Goal: Task Accomplishment & Management: Use online tool/utility

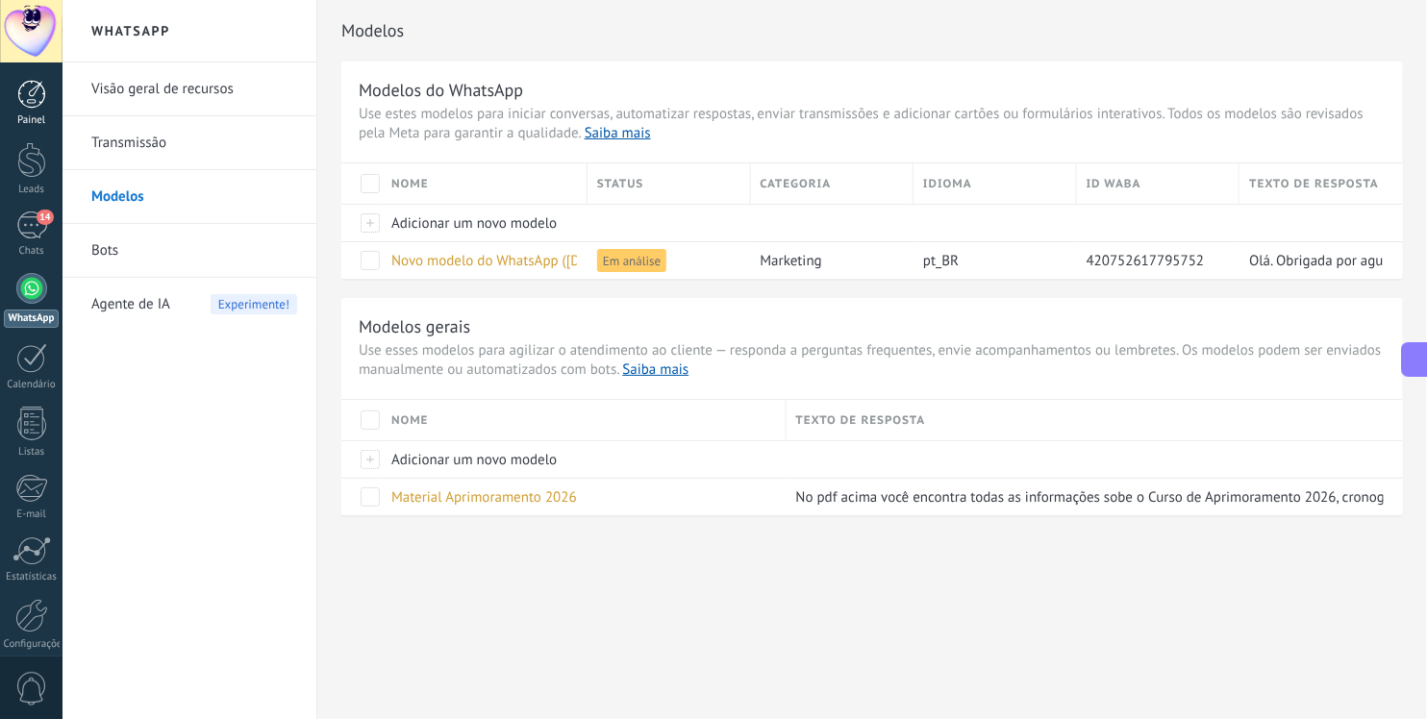
scroll to position [207, 0]
click at [25, 225] on div "14" at bounding box center [31, 226] width 31 height 28
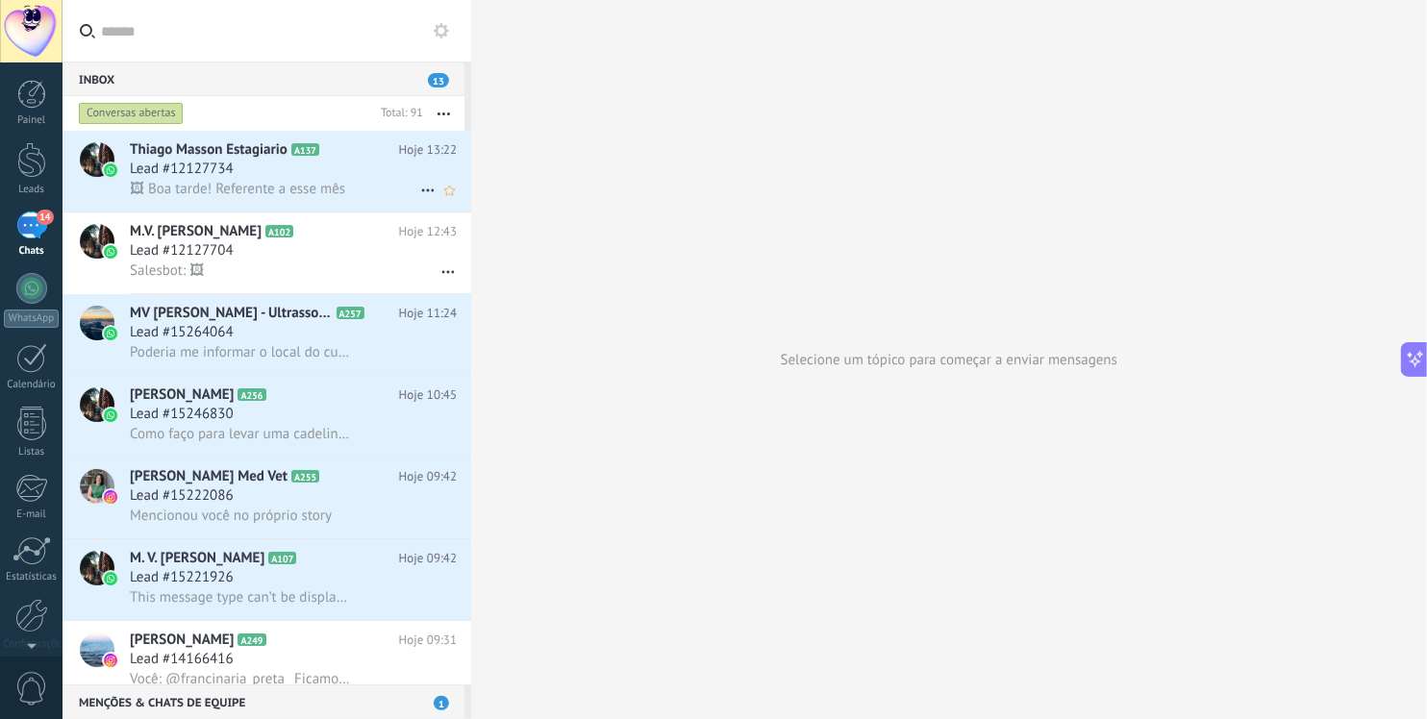
click at [322, 167] on div "Lead #12127734" at bounding box center [293, 169] width 327 height 19
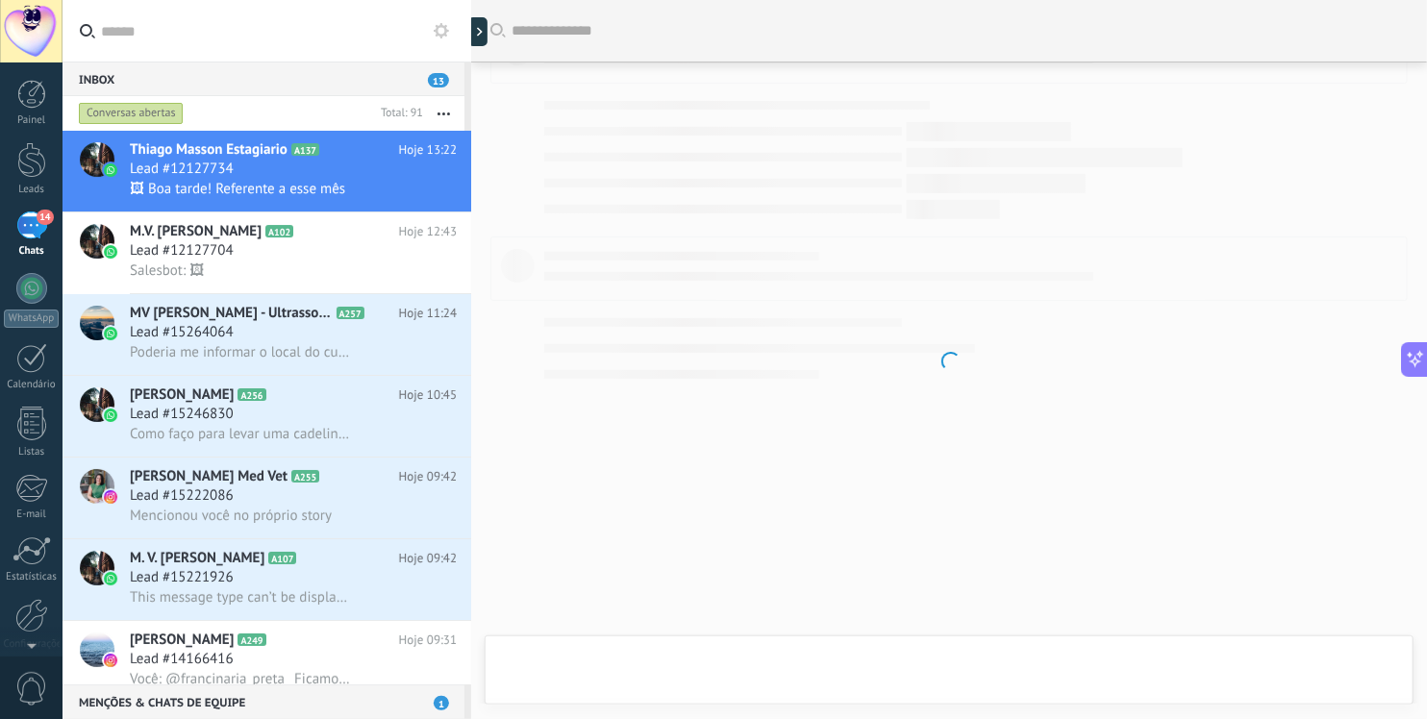
scroll to position [1368, 0]
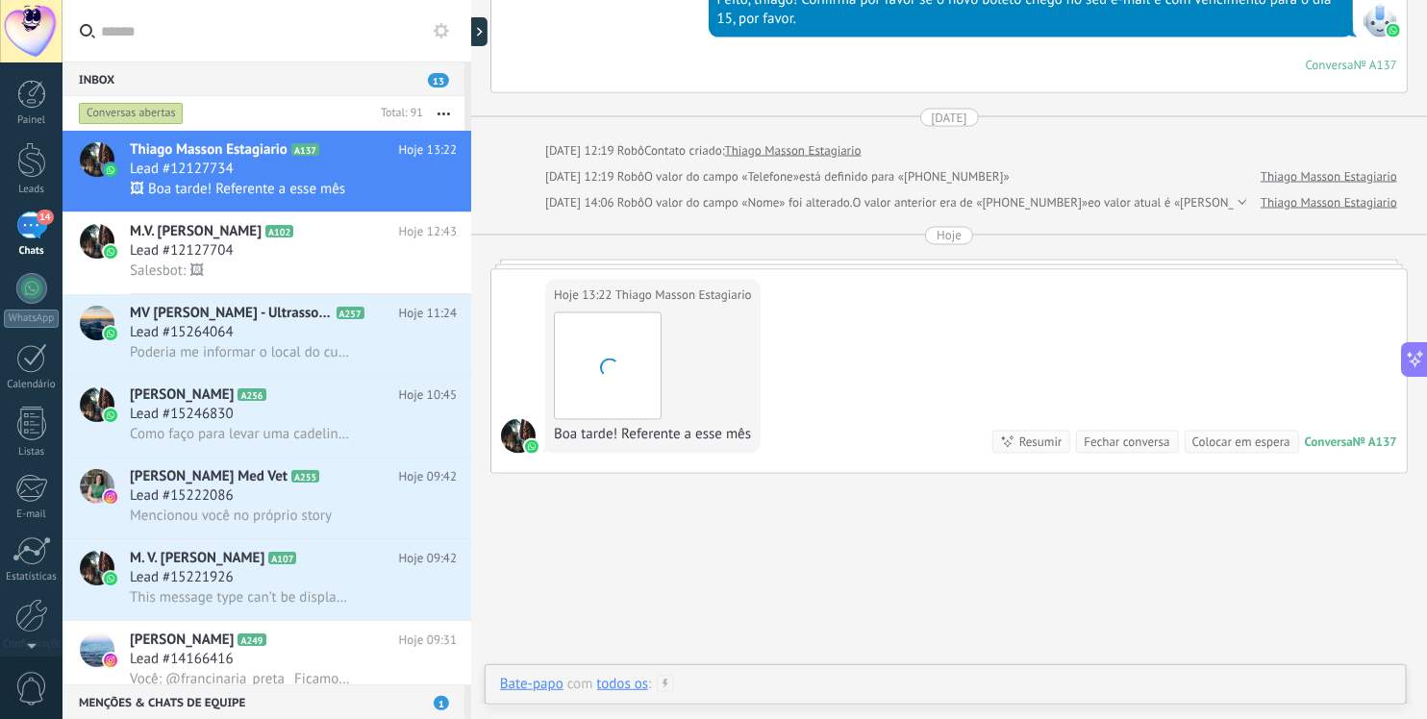
click at [896, 678] on div at bounding box center [946, 704] width 892 height 58
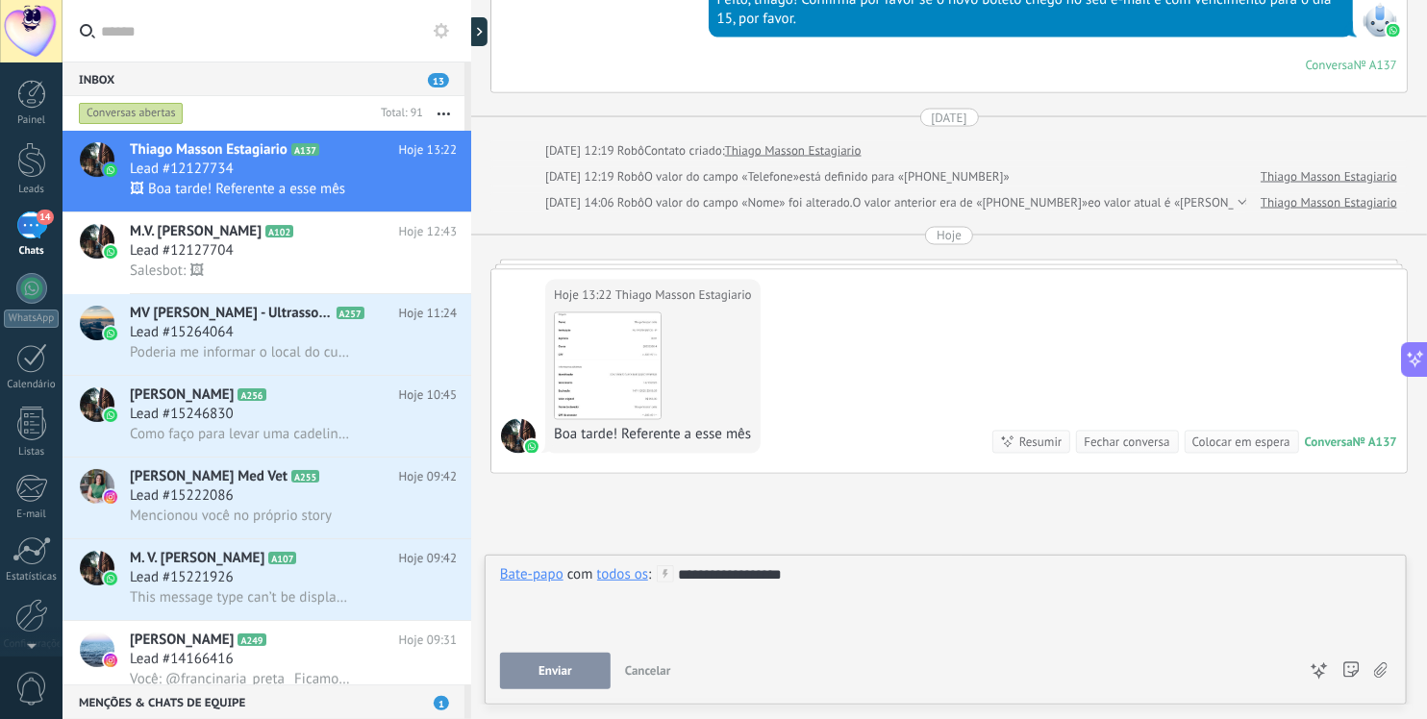
click at [571, 670] on button "Enviar" at bounding box center [555, 671] width 111 height 37
click at [297, 361] on h3 "Poderia me informar o local do curso e o horario das aulas" at bounding box center [245, 352] width 231 height 19
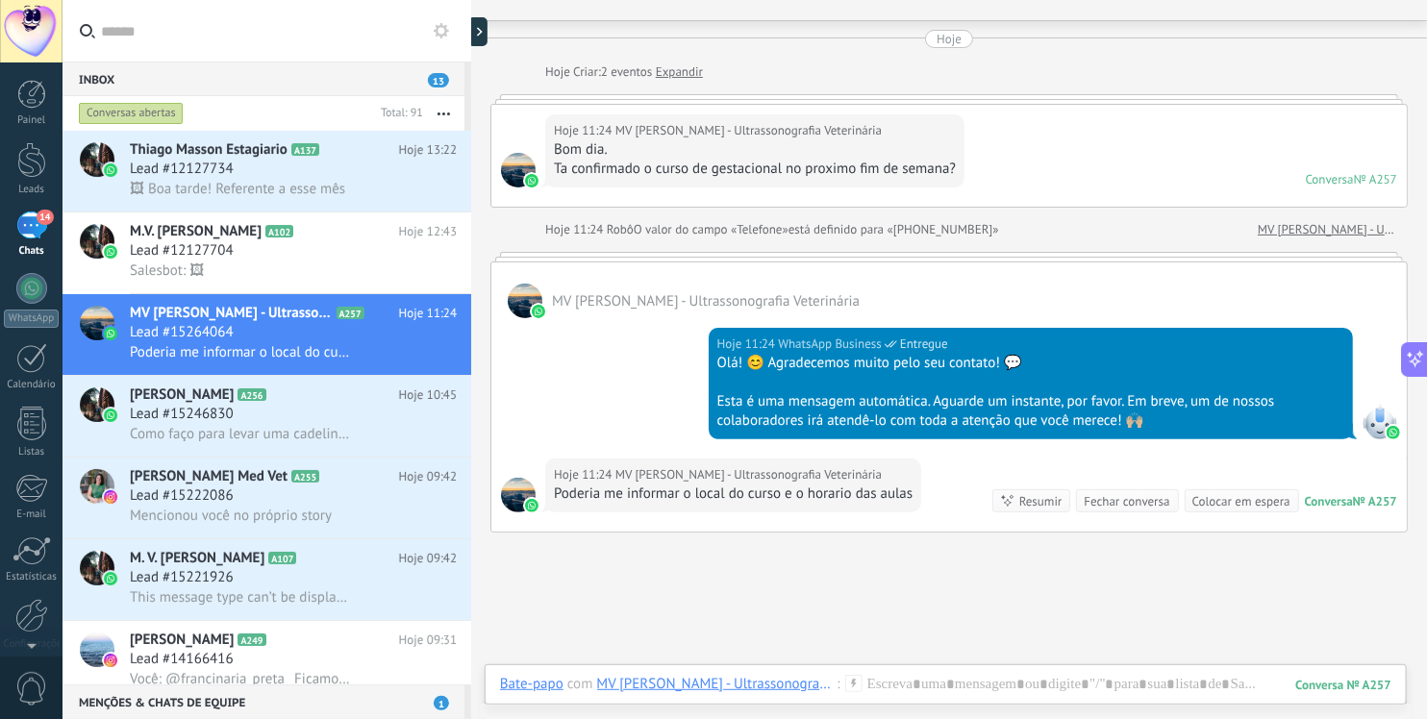
scroll to position [31, 0]
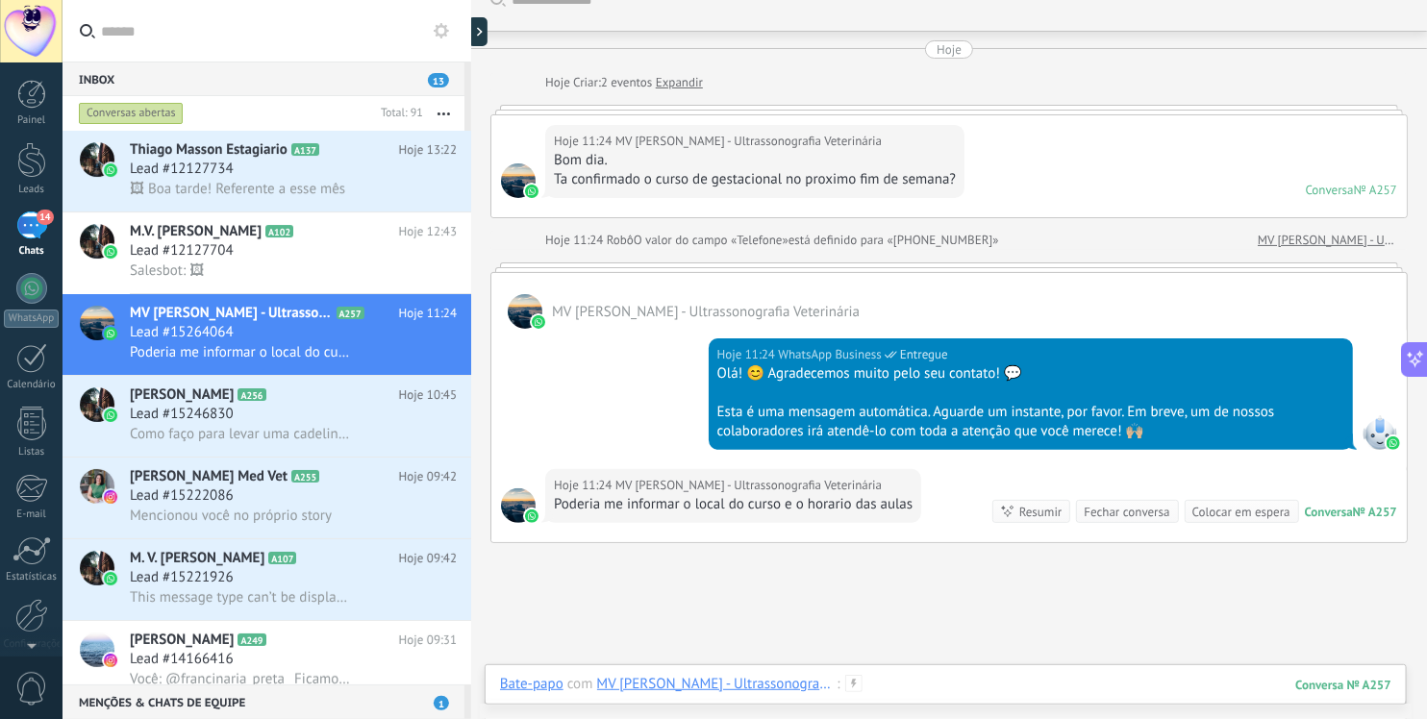
click at [949, 694] on div at bounding box center [946, 704] width 892 height 58
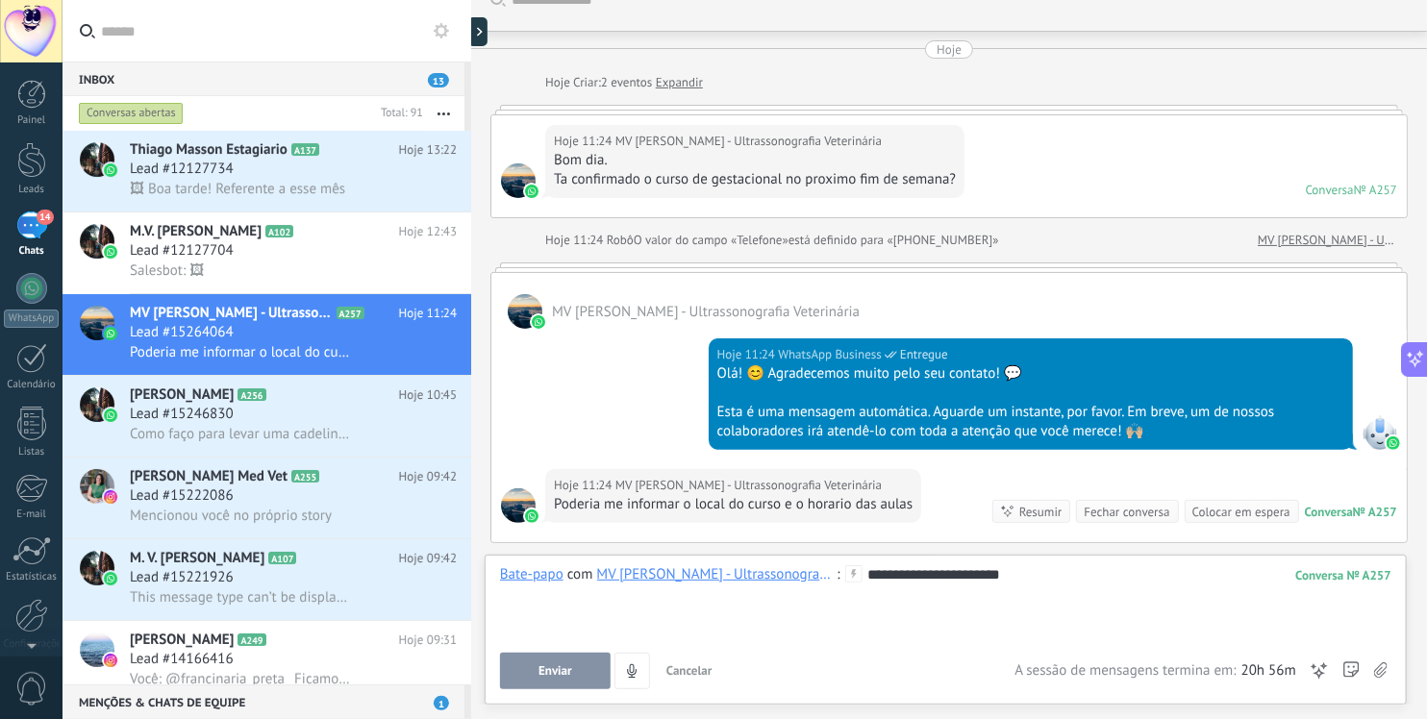
click at [935, 576] on div "**********" at bounding box center [946, 602] width 893 height 73
click at [1355, 664] on div at bounding box center [1351, 671] width 17 height 37
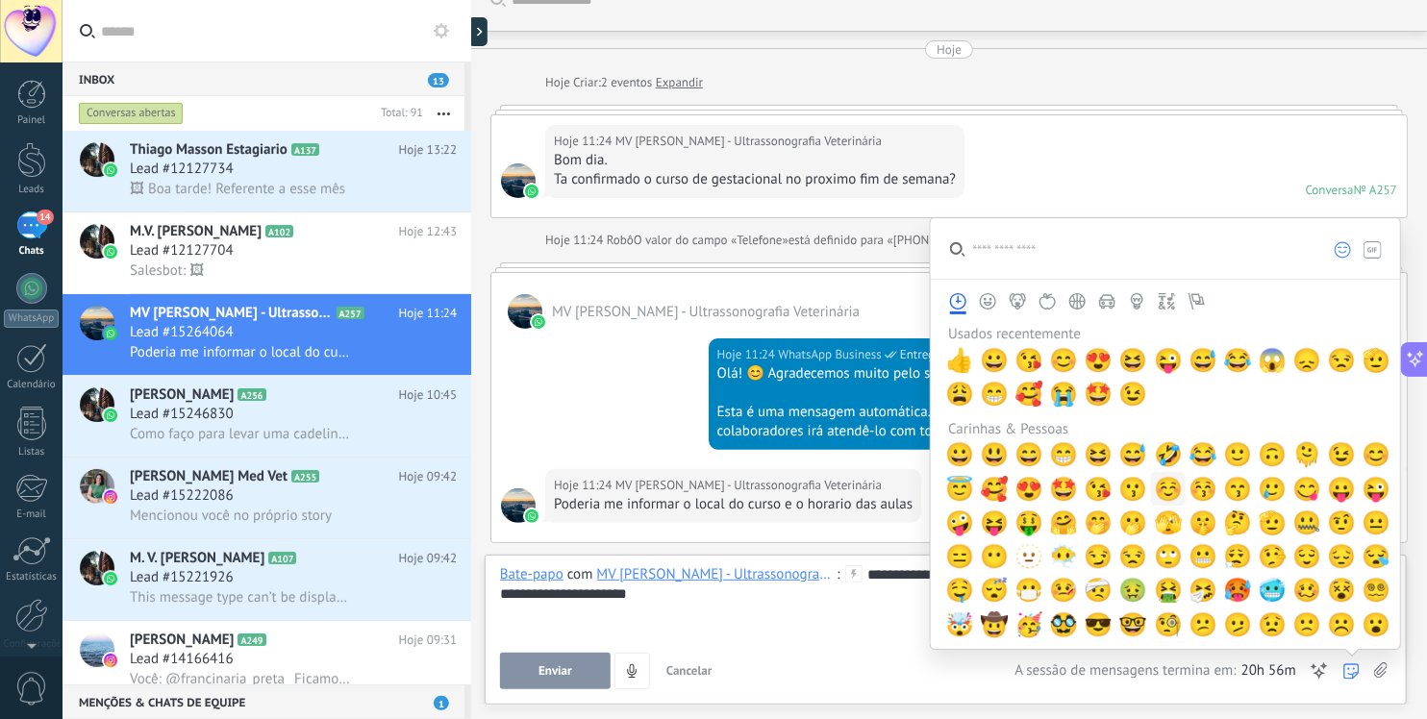
click at [1168, 486] on span "☺️" at bounding box center [1168, 489] width 29 height 27
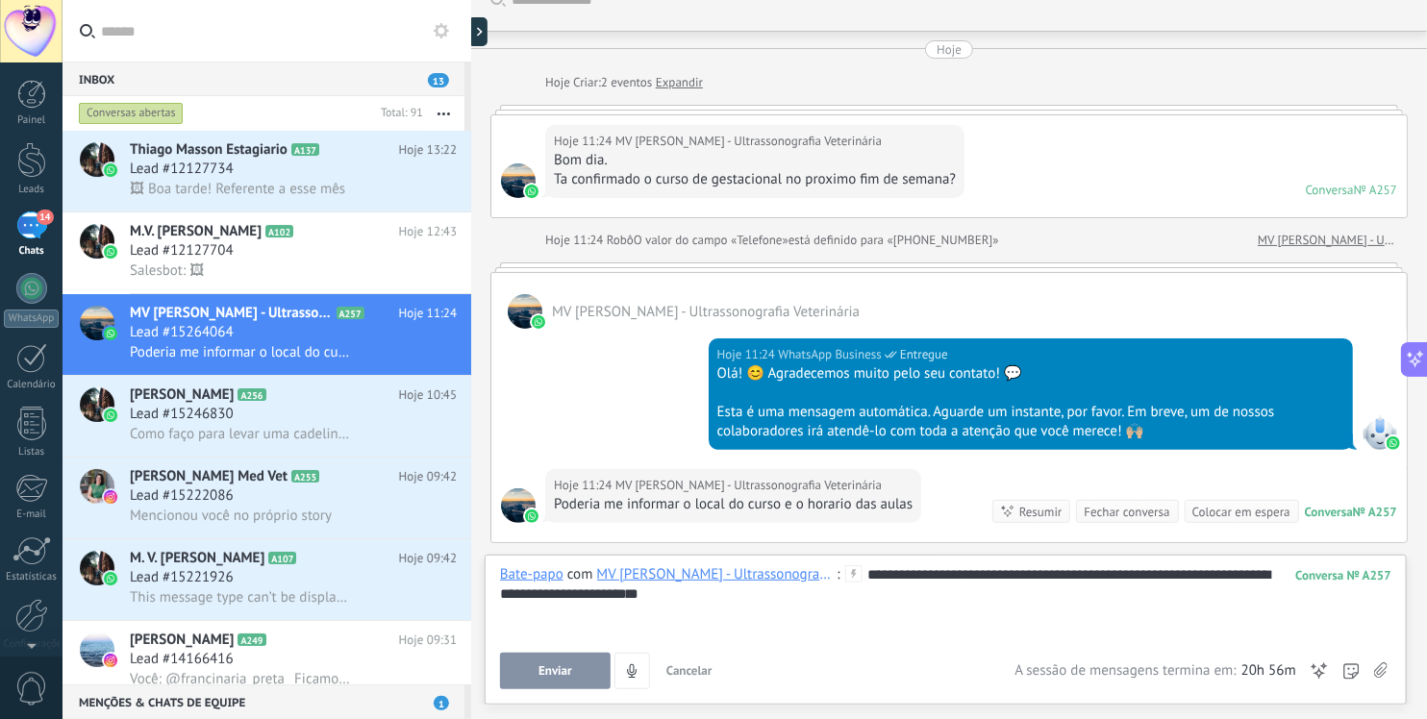
click at [757, 604] on div "**********" at bounding box center [946, 602] width 893 height 73
click at [568, 664] on button "Enviar" at bounding box center [555, 671] width 111 height 37
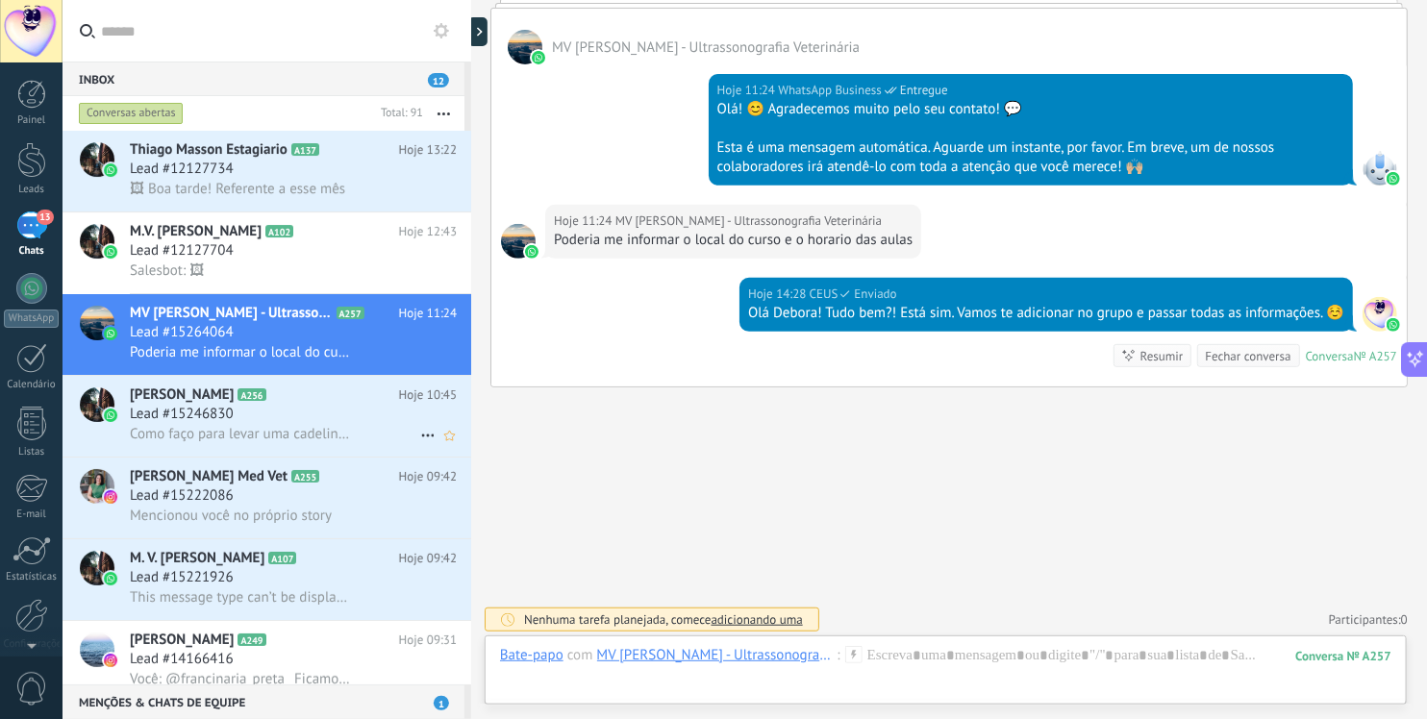
click at [265, 427] on span "Como faço para levar uma cadelinha prenha" at bounding box center [240, 434] width 221 height 18
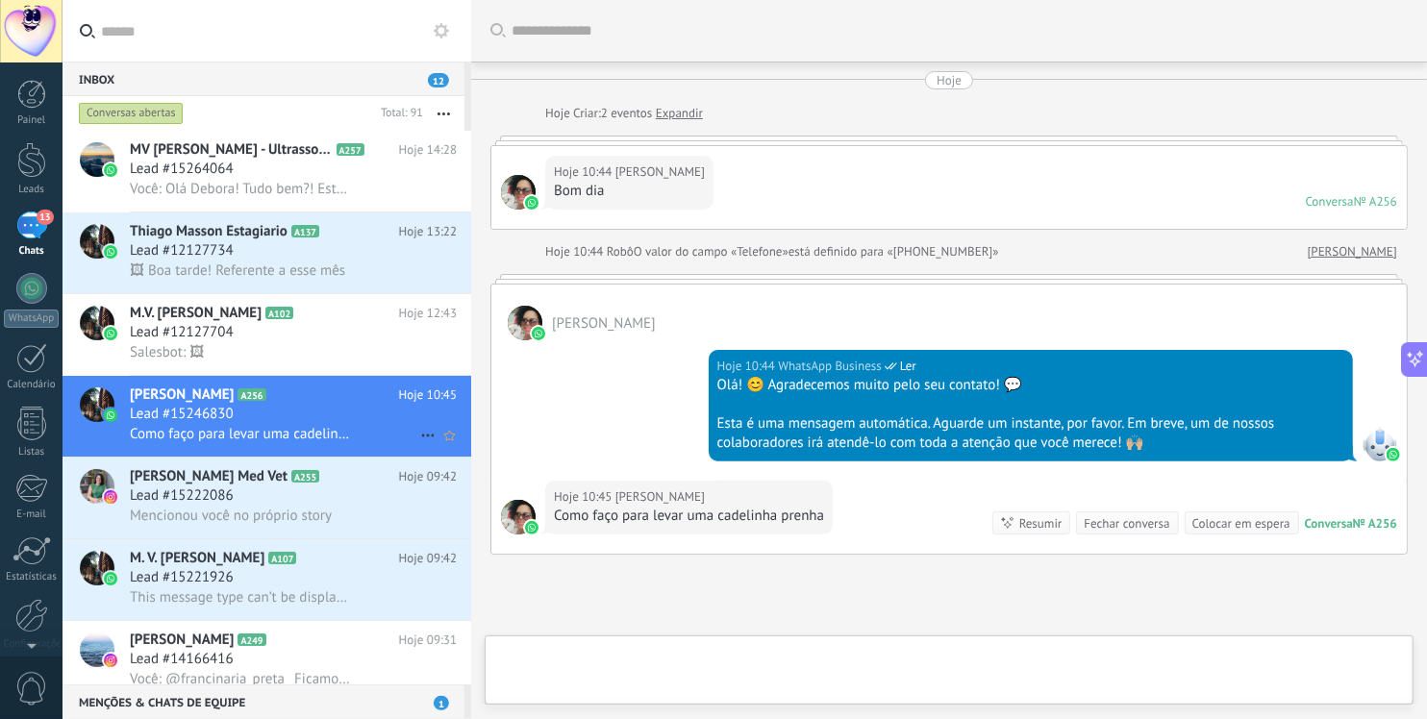
scroll to position [166, 0]
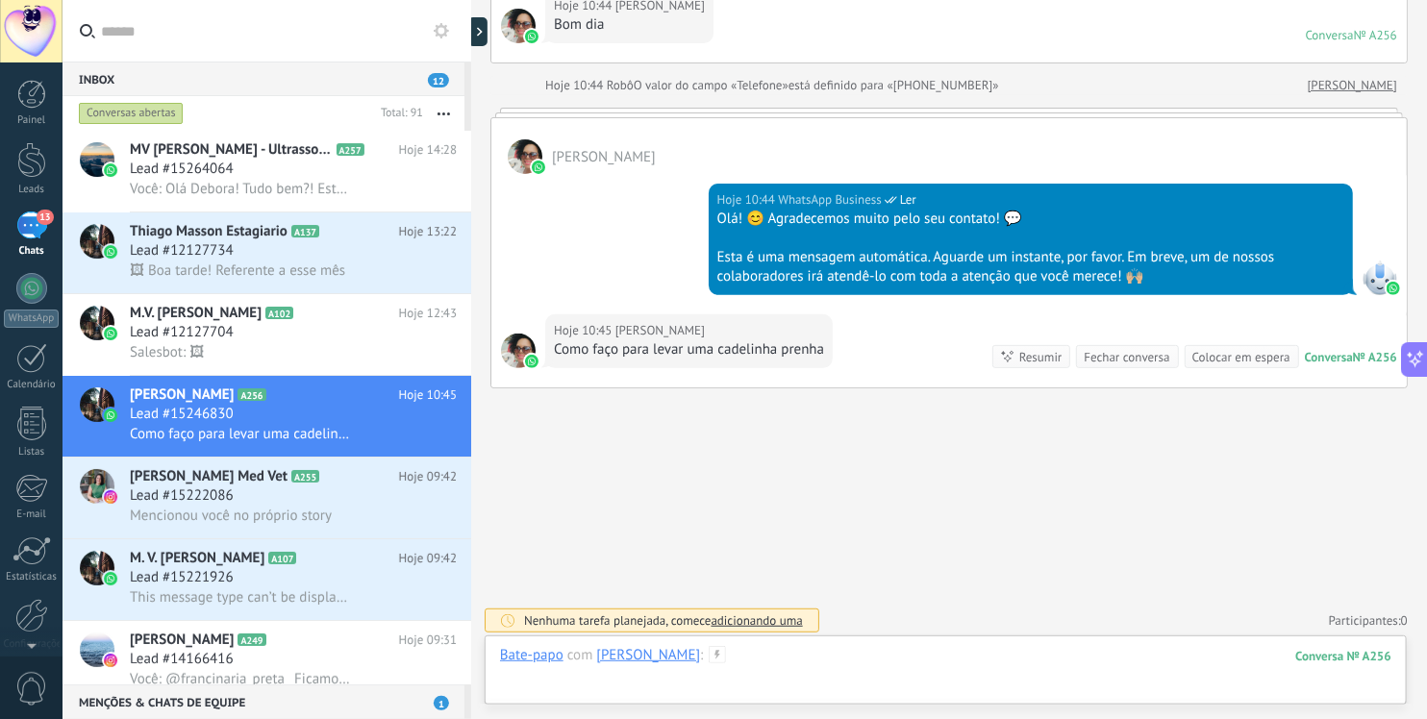
click at [800, 664] on div at bounding box center [946, 675] width 892 height 58
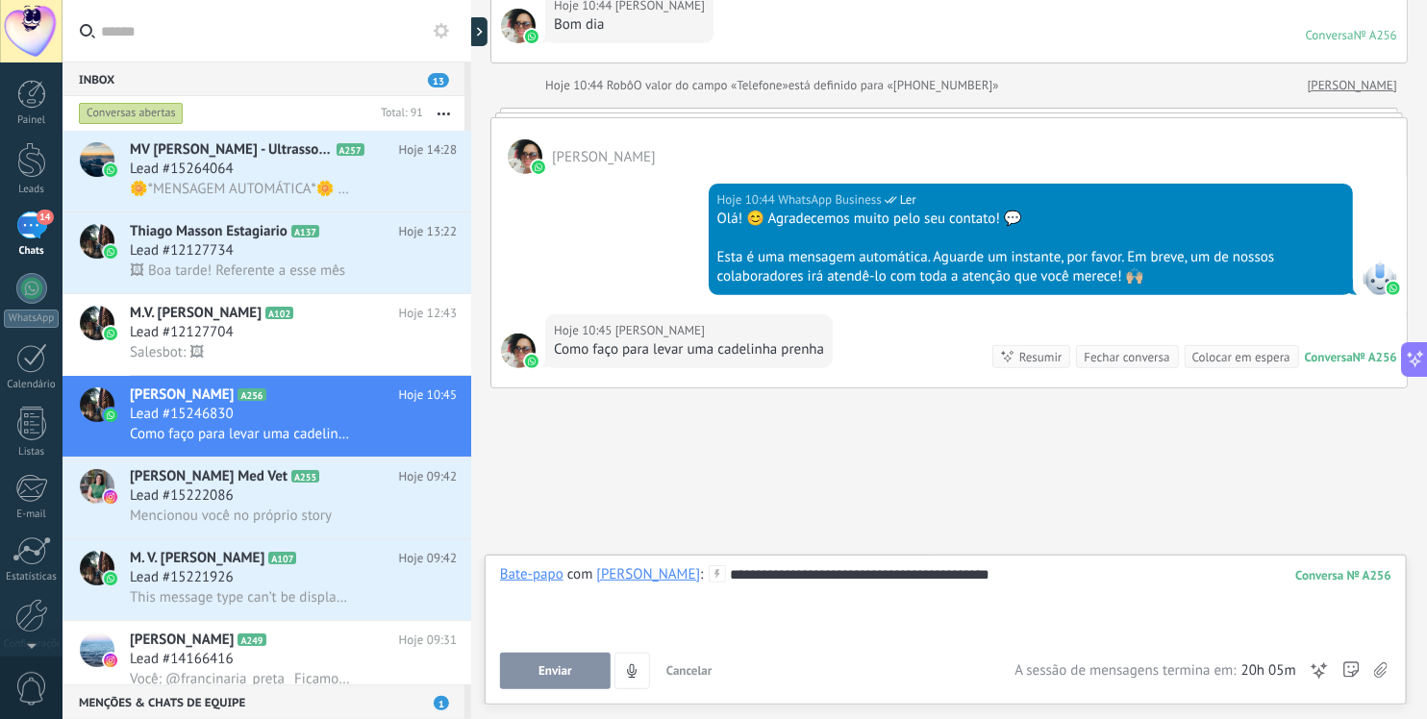
click at [547, 670] on span "Enviar" at bounding box center [556, 671] width 34 height 13
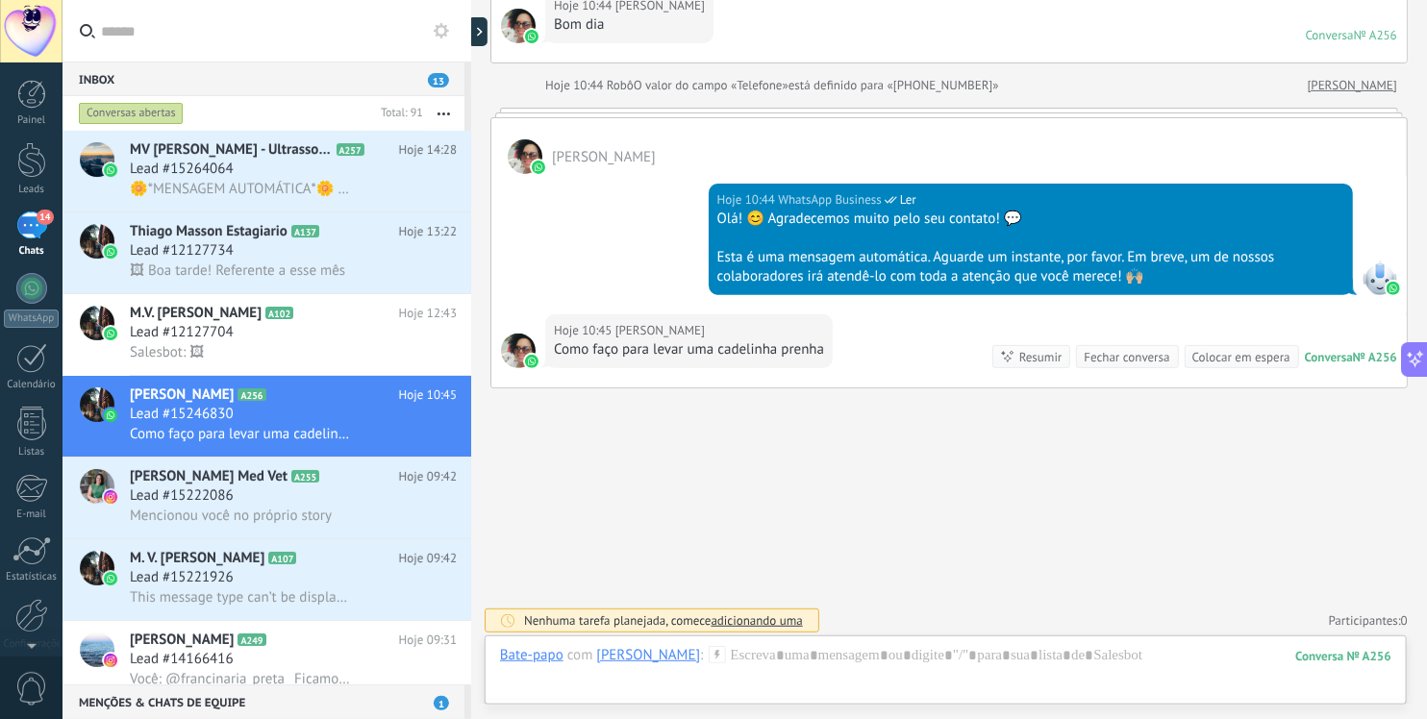
scroll to position [276, 0]
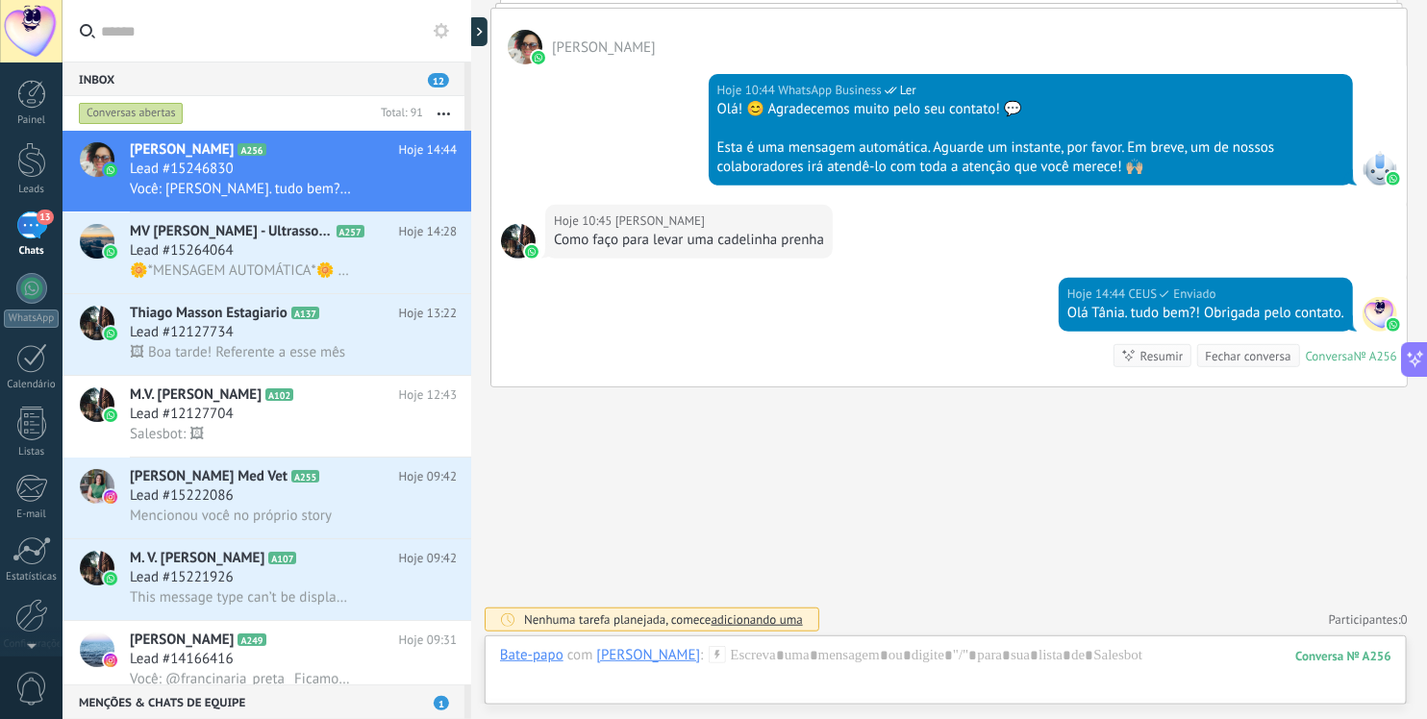
click at [218, 83] on div "Inbox 12" at bounding box center [264, 79] width 402 height 35
click at [281, 377] on div "‎M.V. Marcela Marques A102 Hoje 12:43 Lead #12127704 Salesbot: 🖼" at bounding box center [300, 416] width 341 height 81
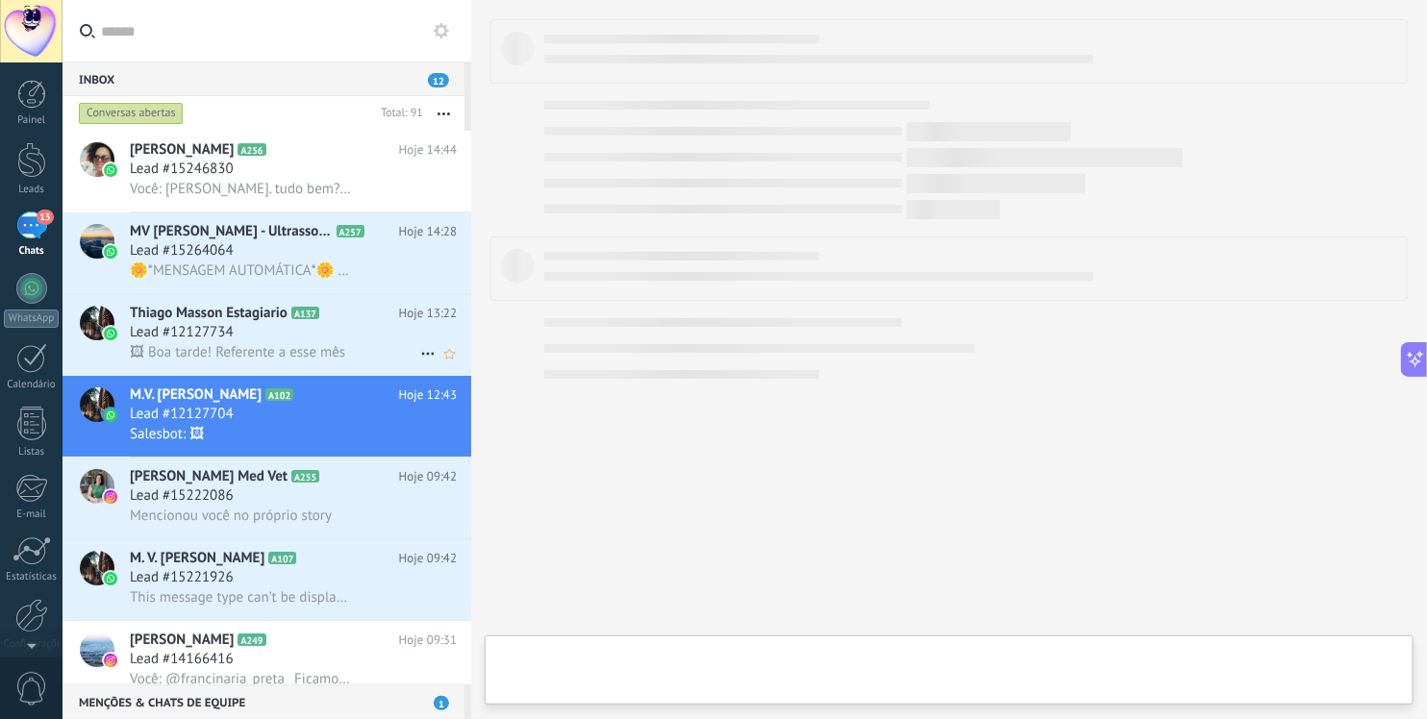
click at [272, 343] on span "🖼 Boa tarde! Referente a esse mês" at bounding box center [237, 352] width 215 height 18
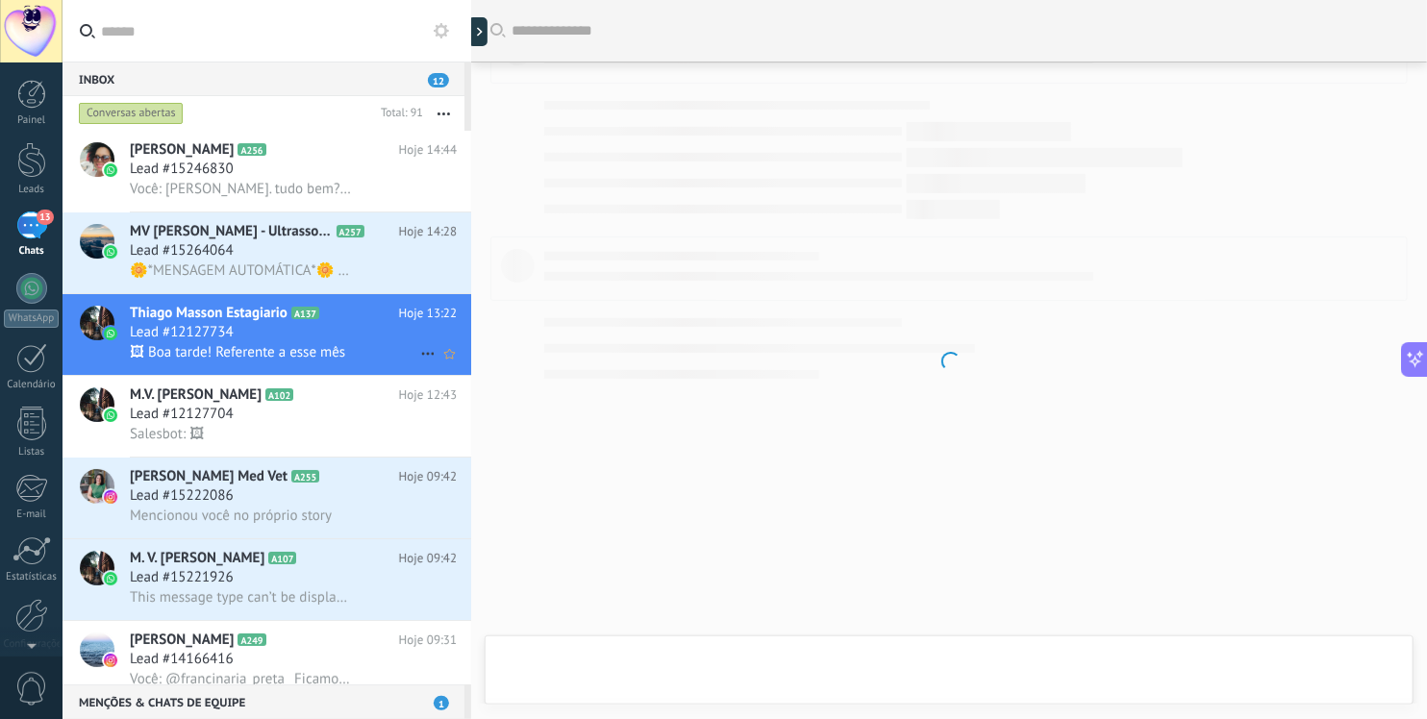
scroll to position [1368, 0]
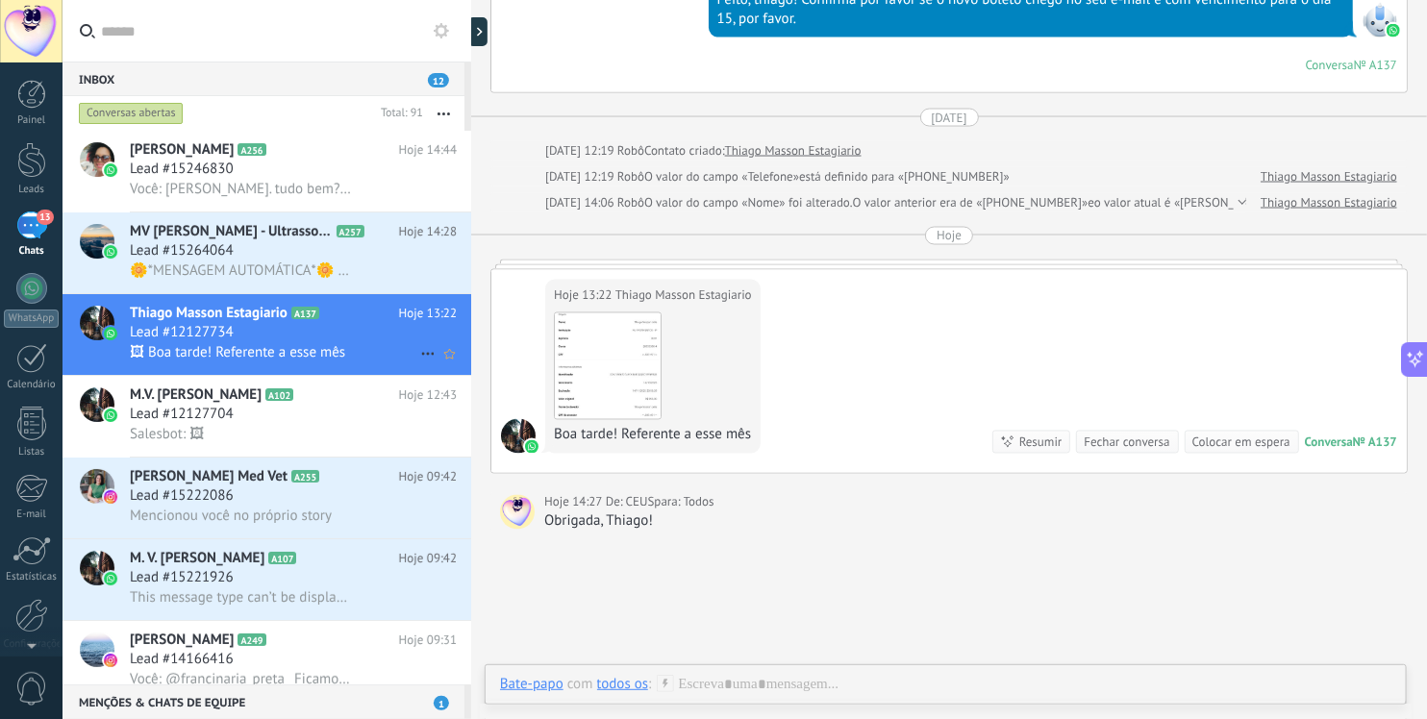
click at [290, 334] on div "Lead #12127734" at bounding box center [293, 332] width 327 height 19
click at [712, 495] on span "Todos" at bounding box center [699, 502] width 31 height 19
click at [628, 576] on div "todos os" at bounding box center [623, 574] width 52 height 17
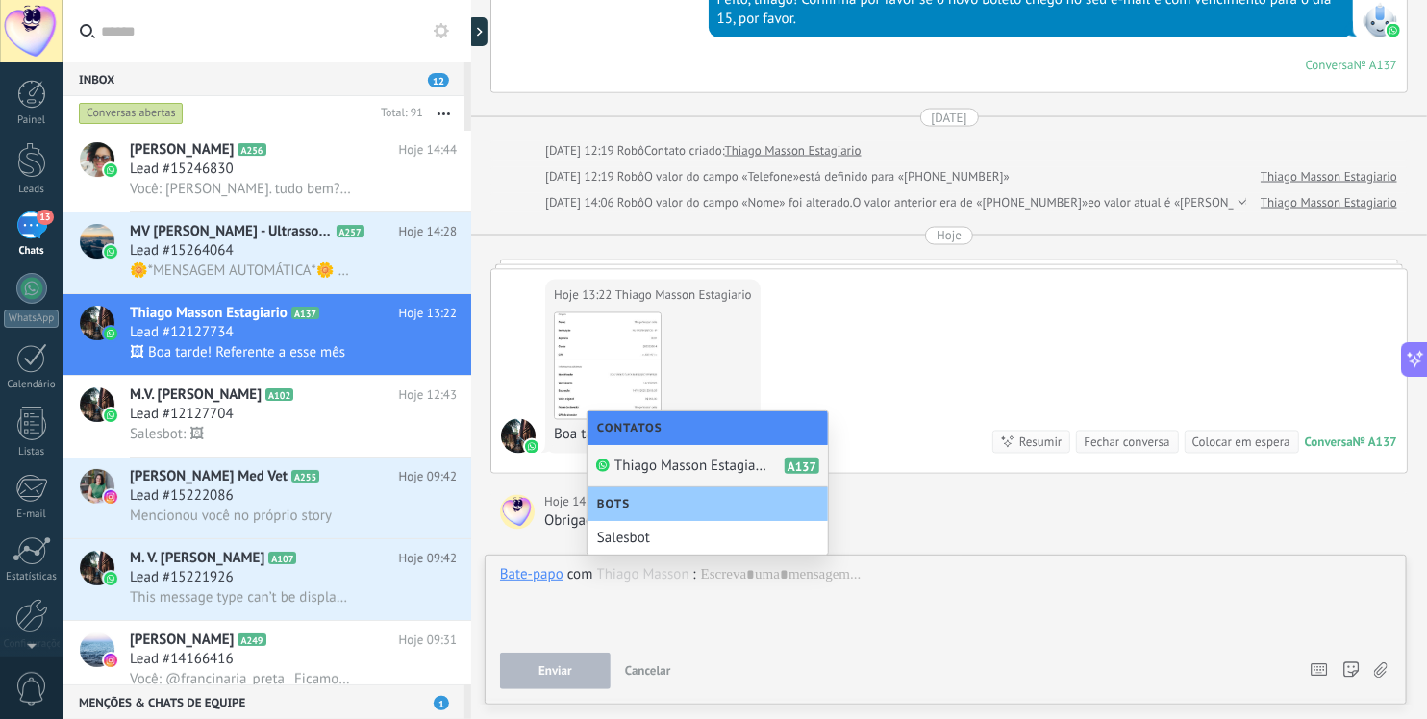
click at [662, 467] on span "Thiago Masson Estagiario" at bounding box center [692, 466] width 154 height 18
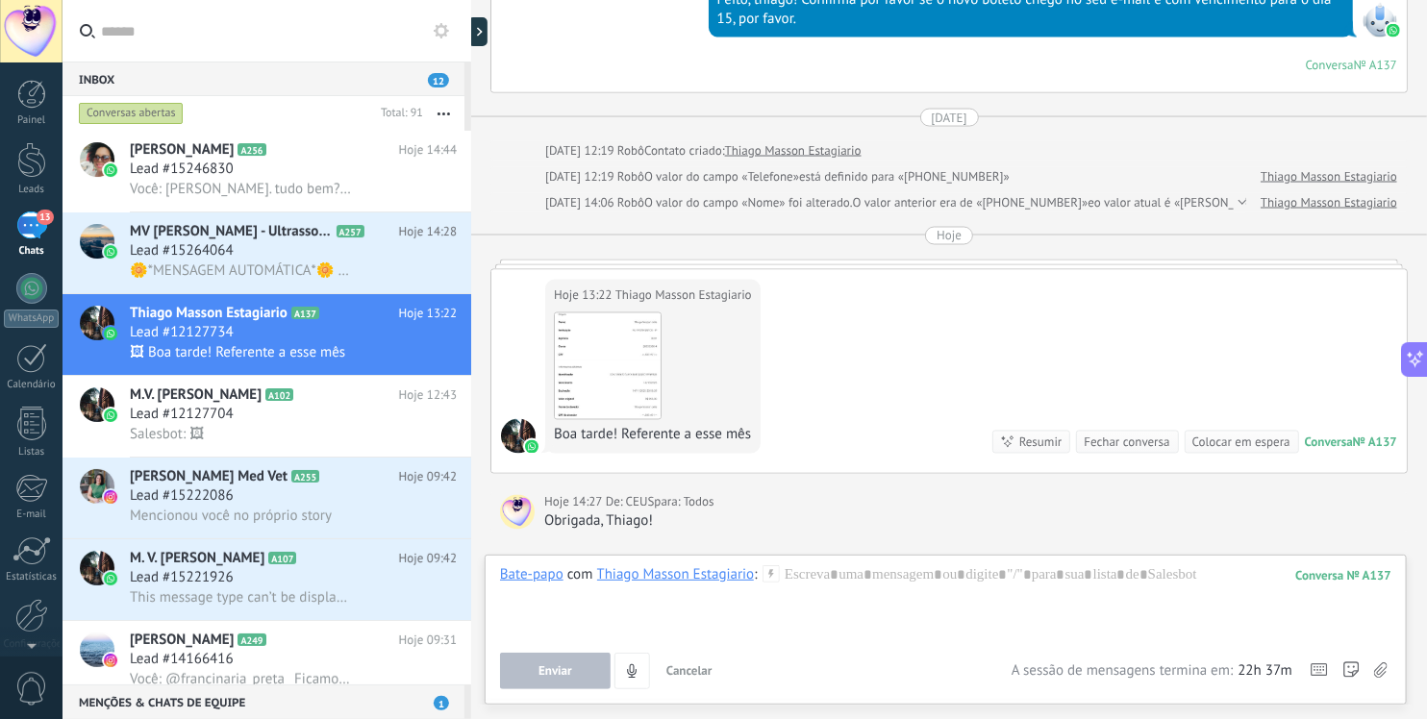
click at [555, 669] on span "Enviar" at bounding box center [556, 671] width 34 height 13
click at [953, 573] on div at bounding box center [946, 602] width 893 height 73
click at [566, 666] on span "Enviar" at bounding box center [556, 671] width 34 height 13
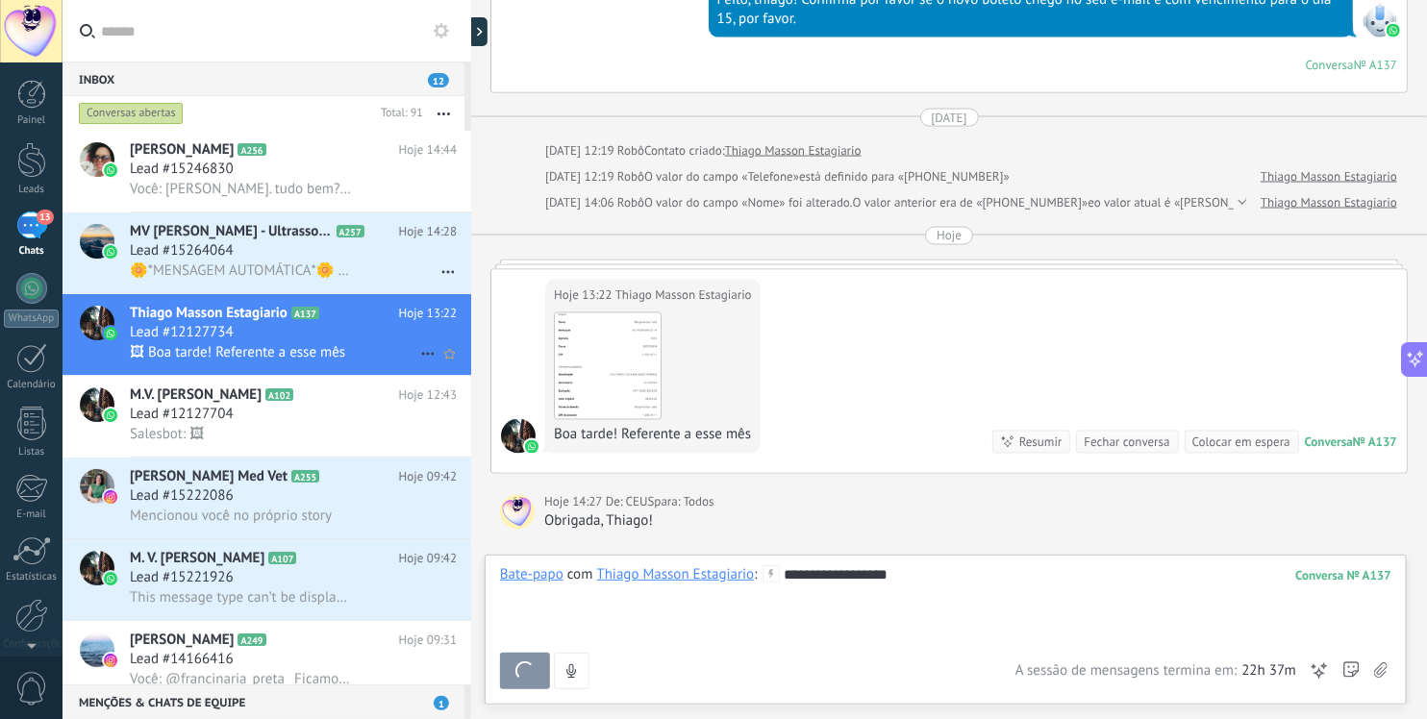
scroll to position [1507, 0]
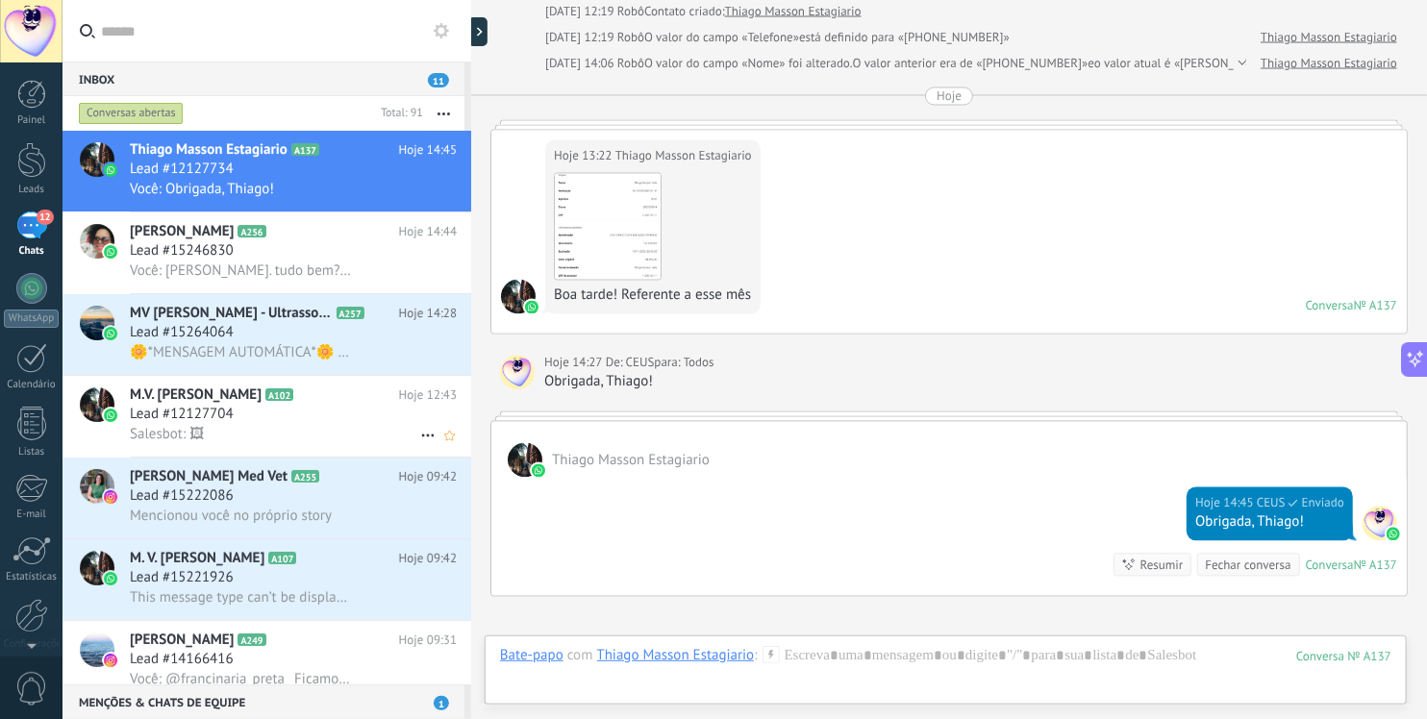
click at [233, 434] on div "Salesbot: 🖼" at bounding box center [293, 434] width 327 height 20
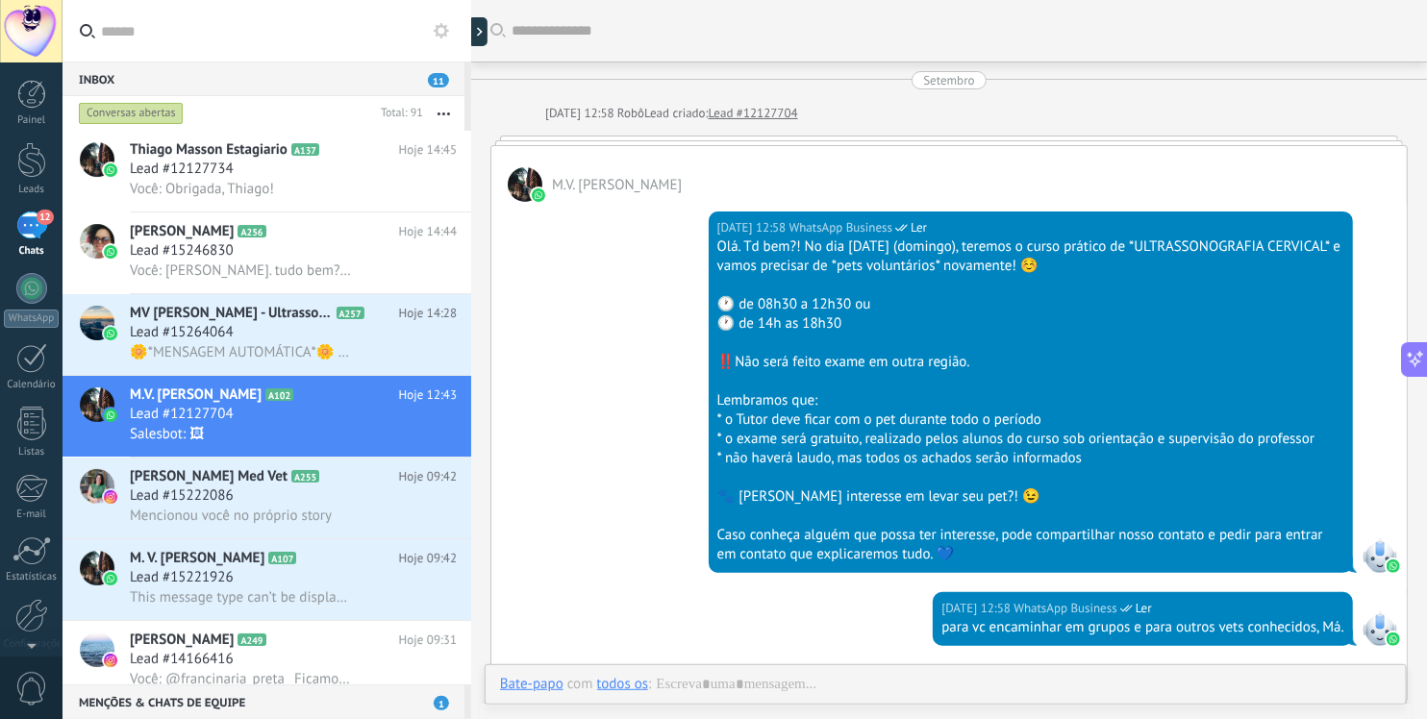
scroll to position [2946, 0]
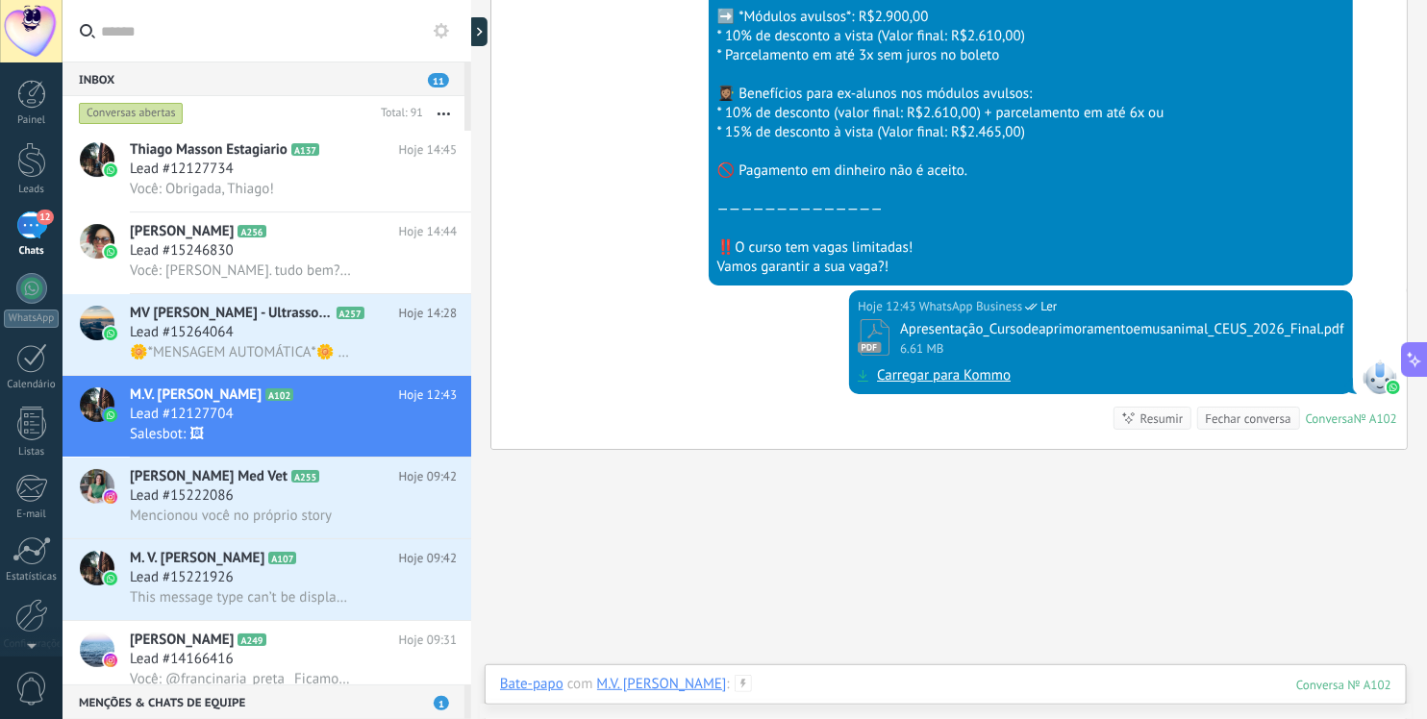
click at [851, 681] on div at bounding box center [946, 704] width 892 height 58
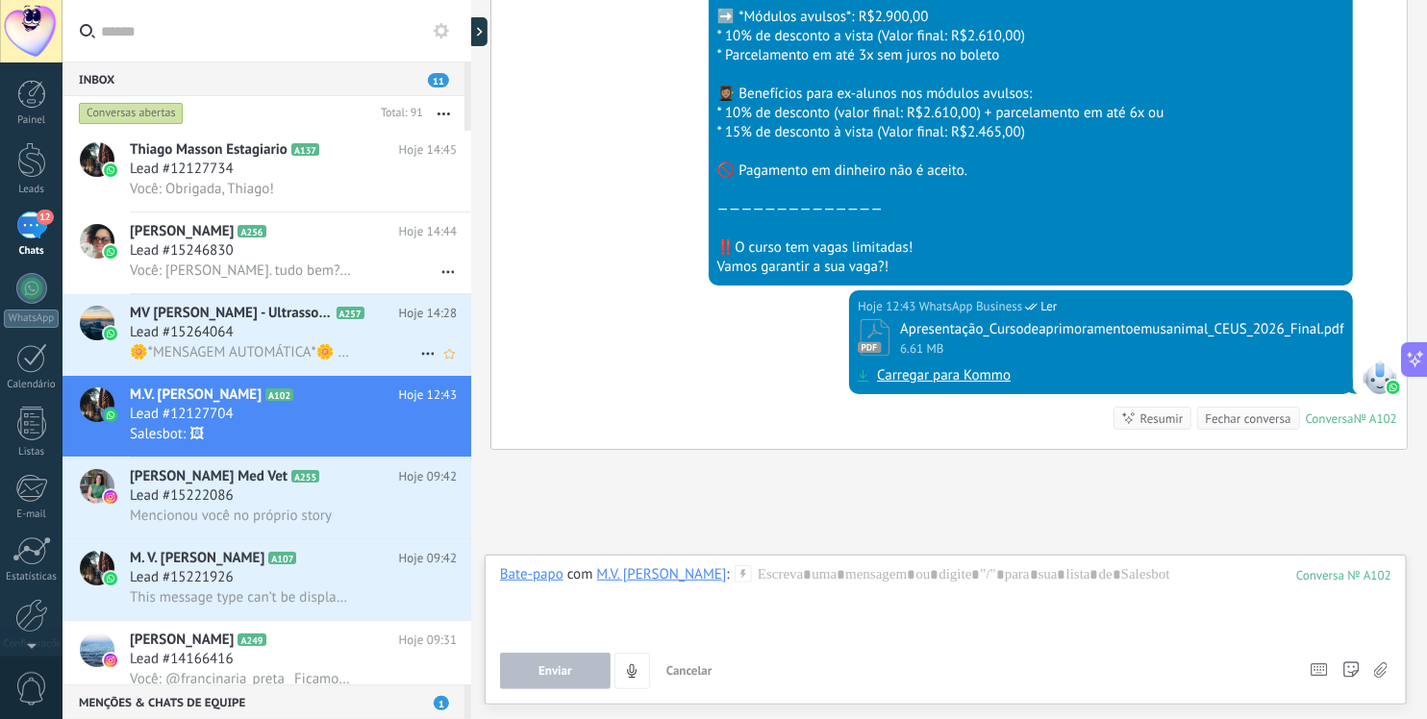
click at [227, 346] on span "🌼*MENSAGEM AUTOMÁTICA*🌼 🔹No momento não estou disponível, mas deixe seu recado …" at bounding box center [240, 352] width 221 height 18
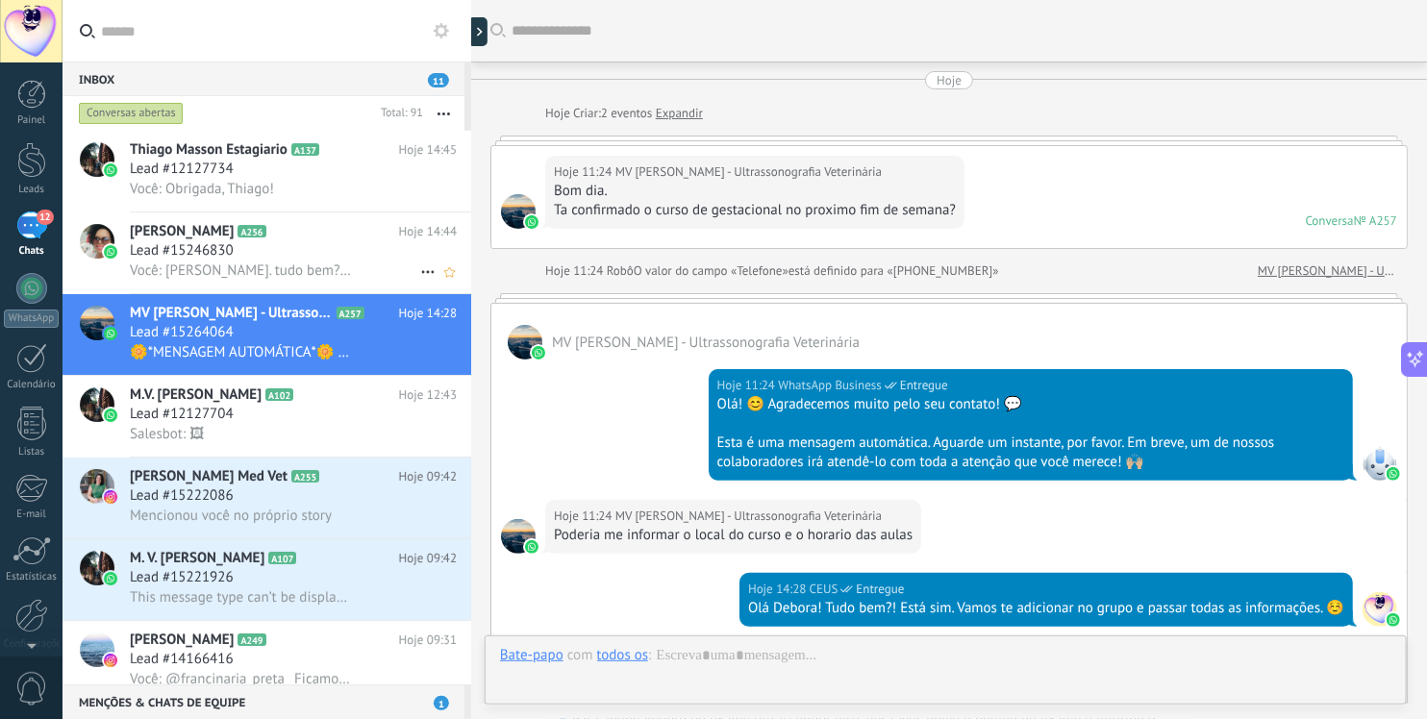
scroll to position [379, 0]
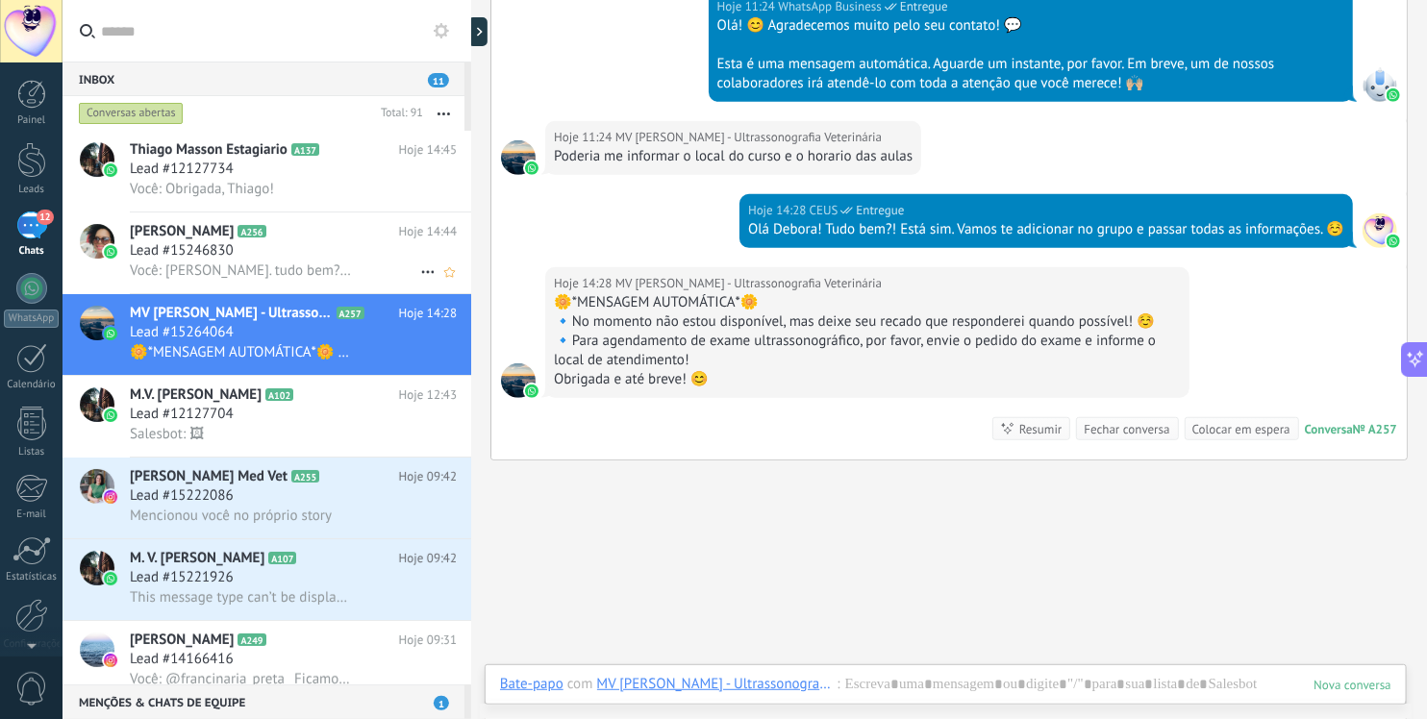
click at [227, 251] on span "Lead #15246830" at bounding box center [182, 250] width 104 height 19
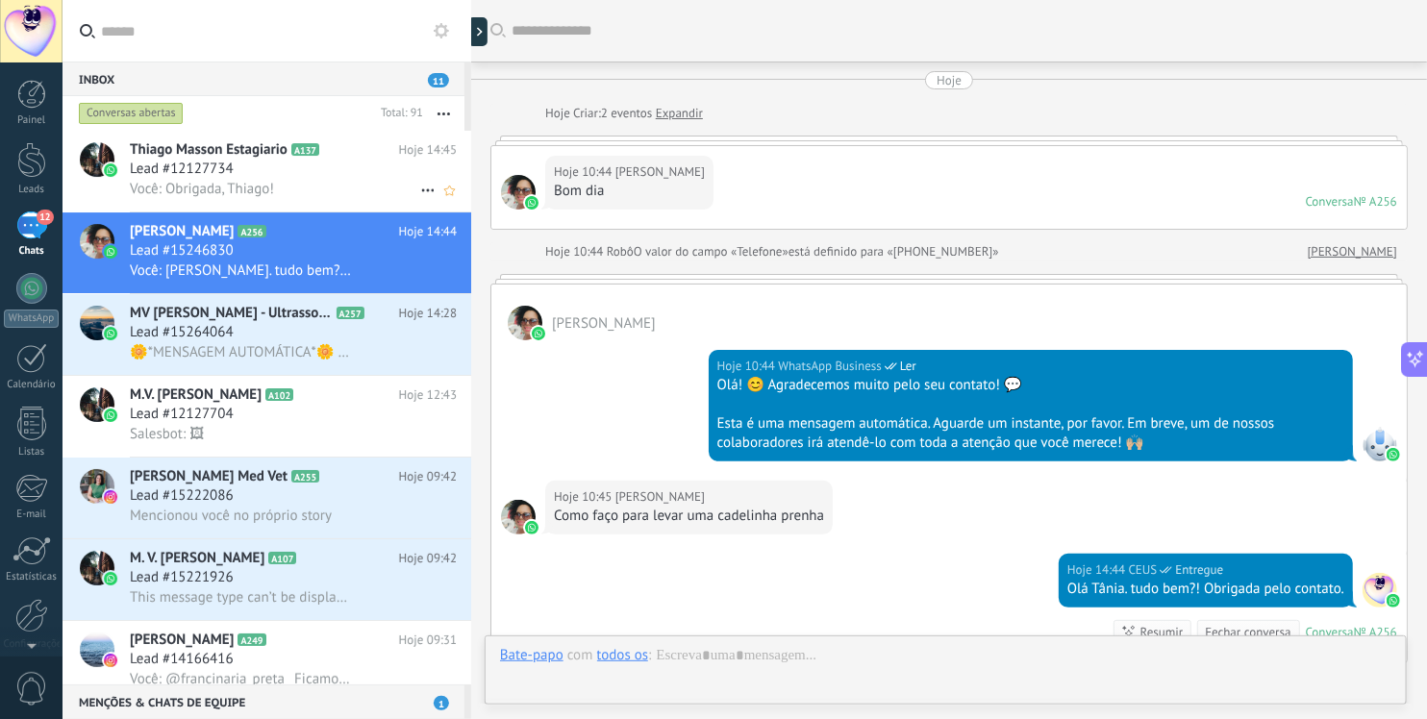
scroll to position [276, 0]
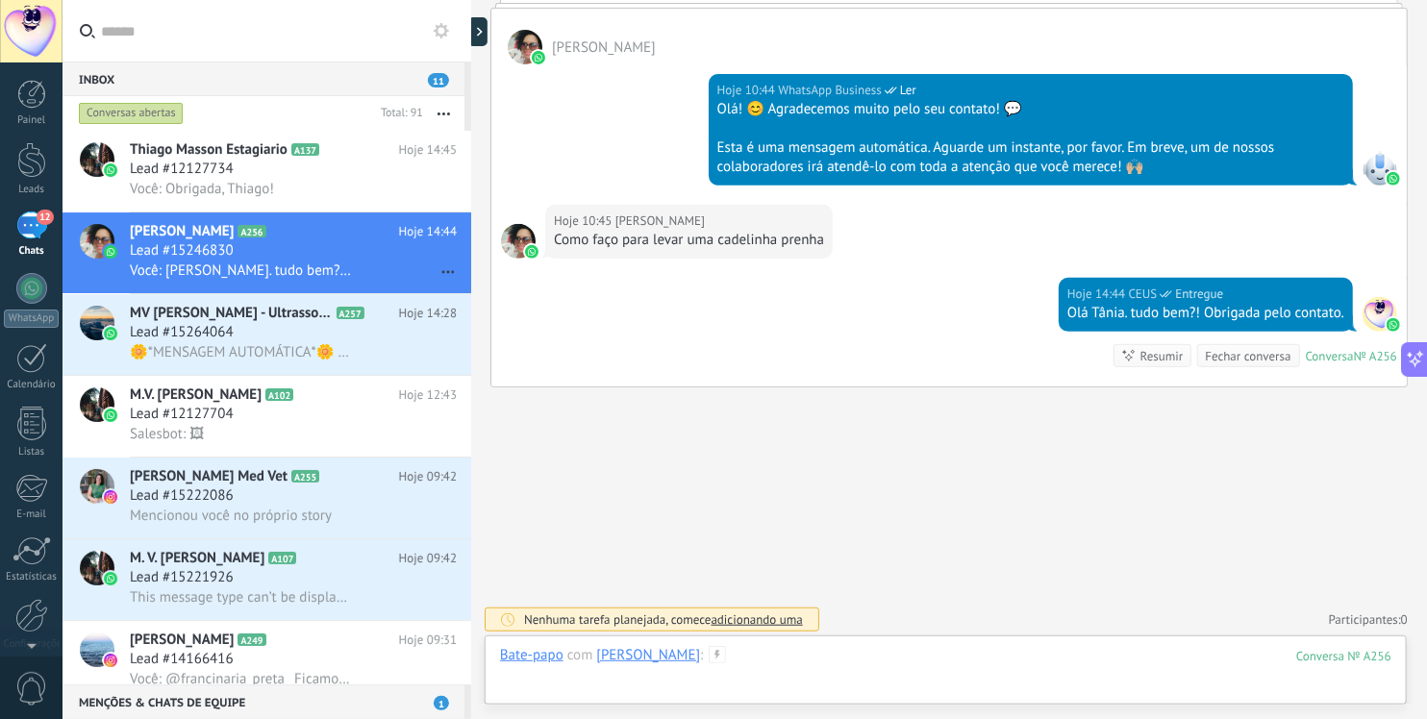
click at [775, 662] on div at bounding box center [946, 675] width 892 height 58
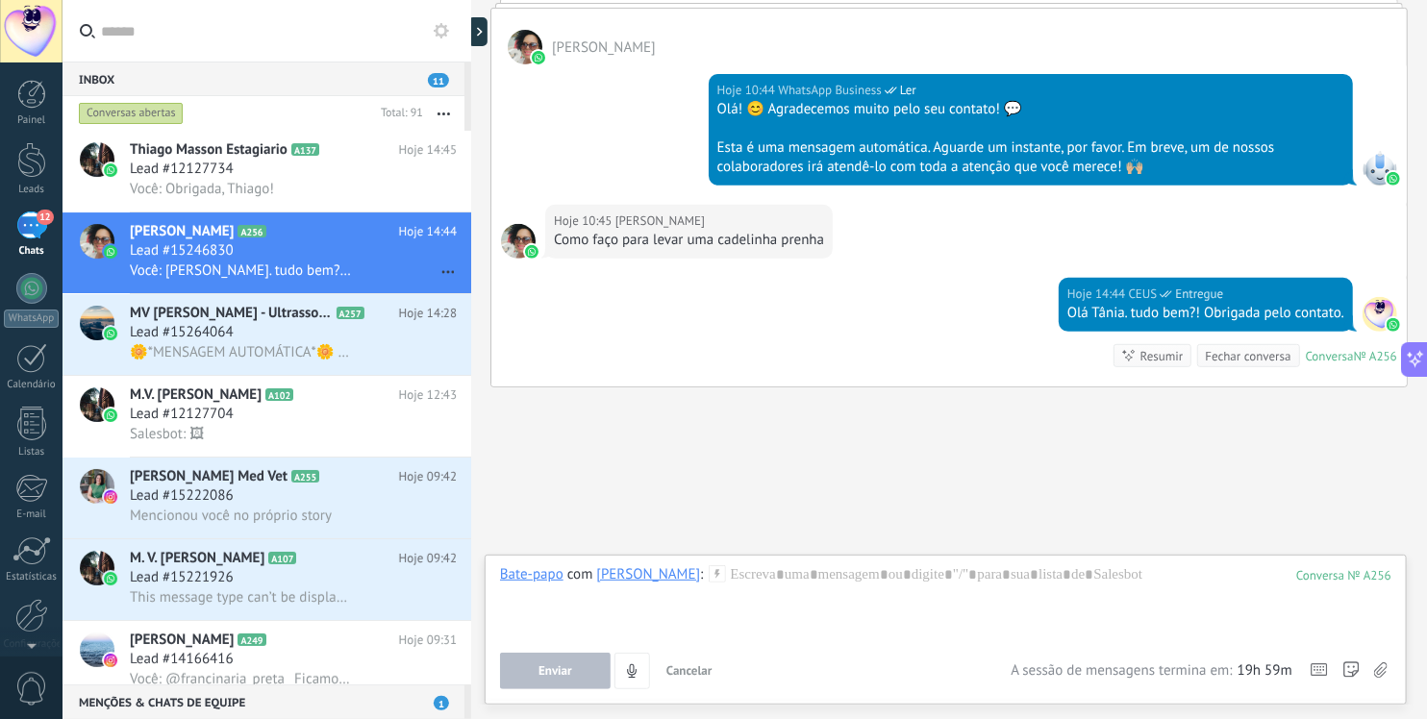
click at [1387, 318] on img at bounding box center [1393, 324] width 13 height 13
click at [917, 584] on div at bounding box center [946, 602] width 892 height 73
click at [227, 38] on input "text" at bounding box center [278, 31] width 355 height 62
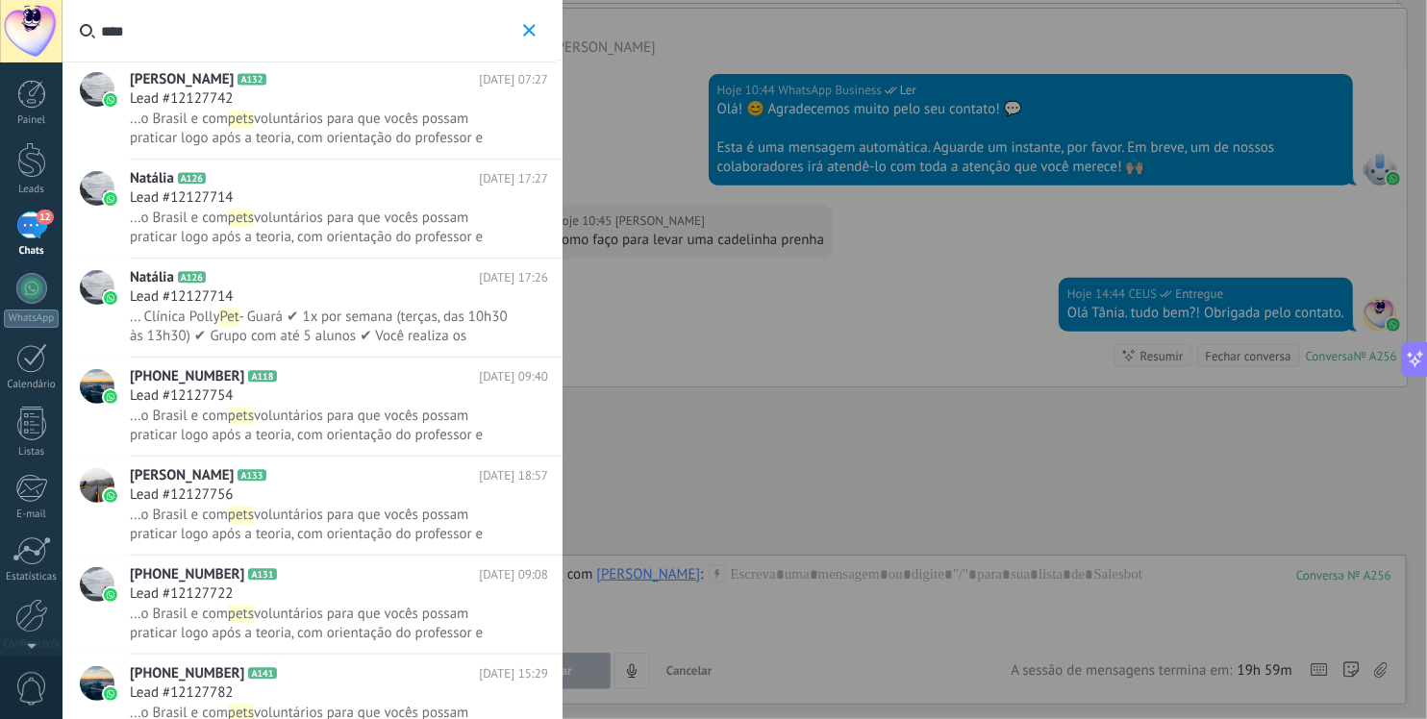
scroll to position [2062, 0]
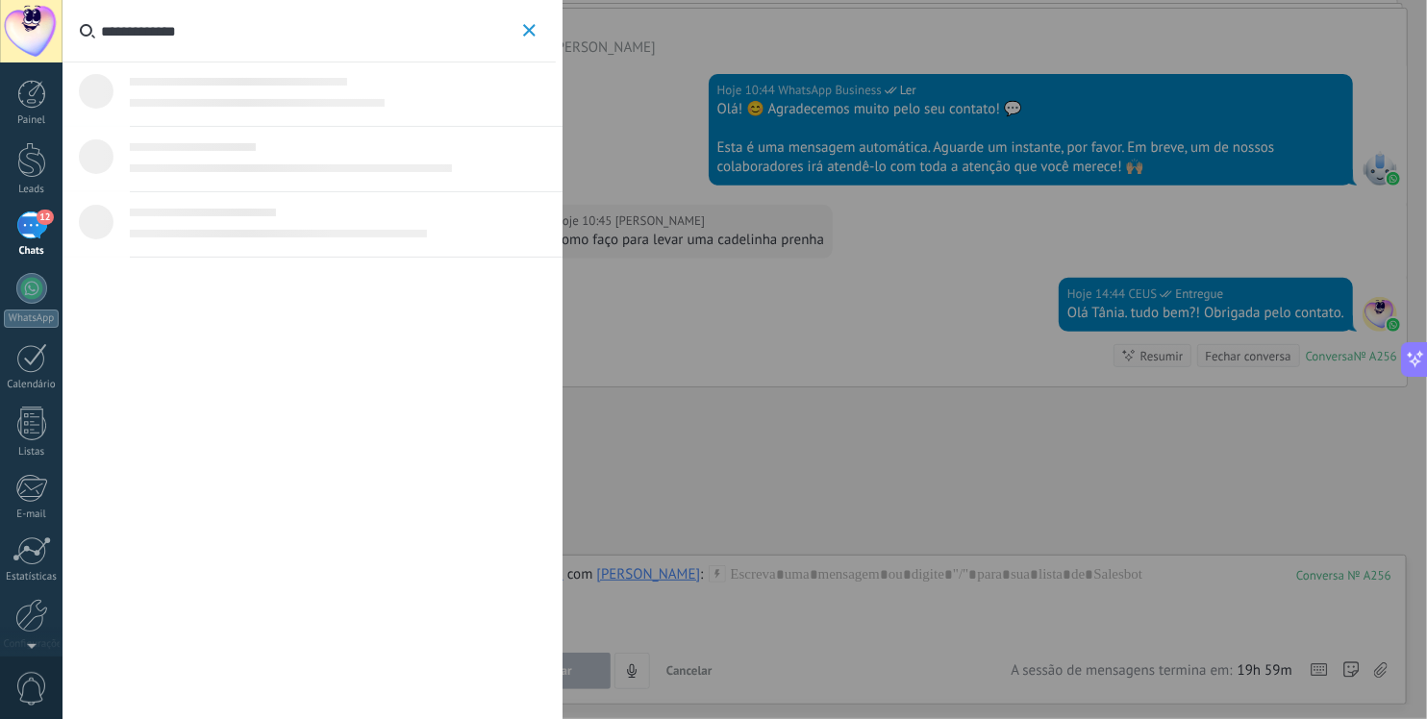
type input "**********"
type input "****"
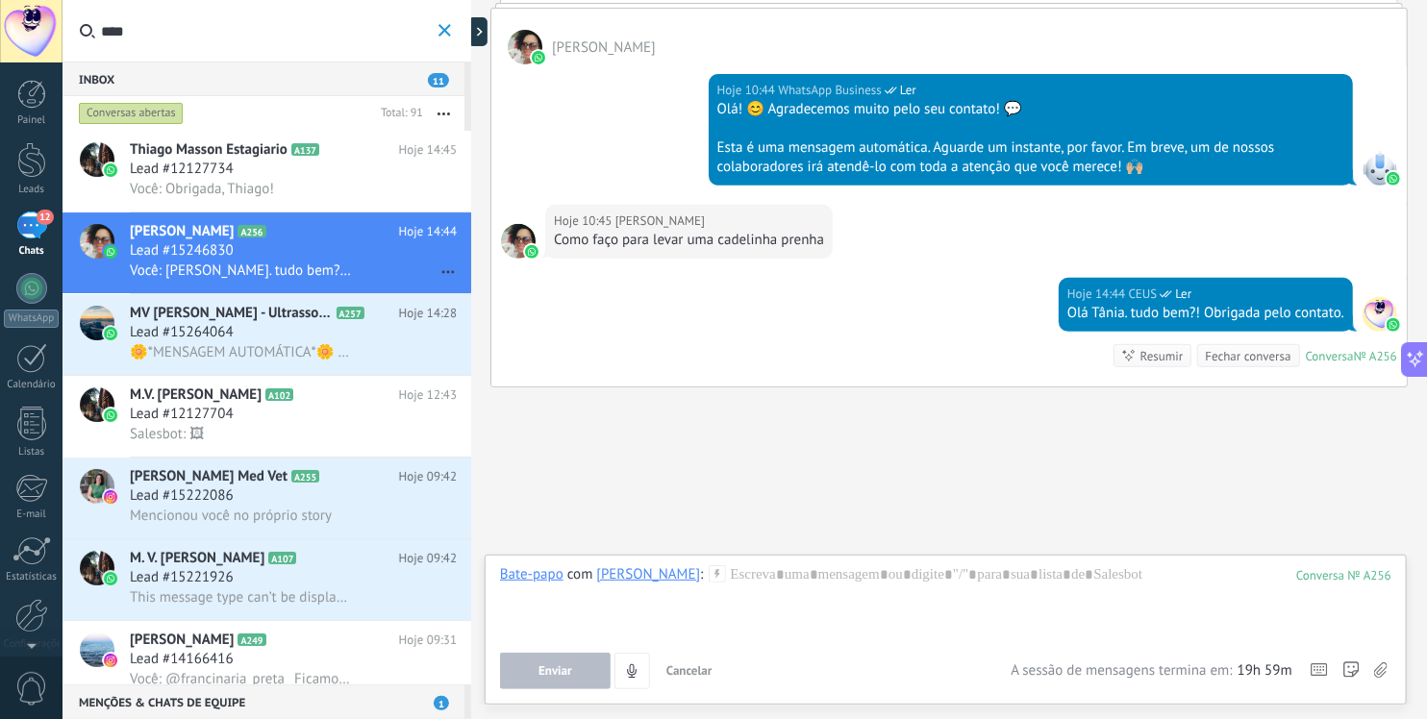
type input "*****"
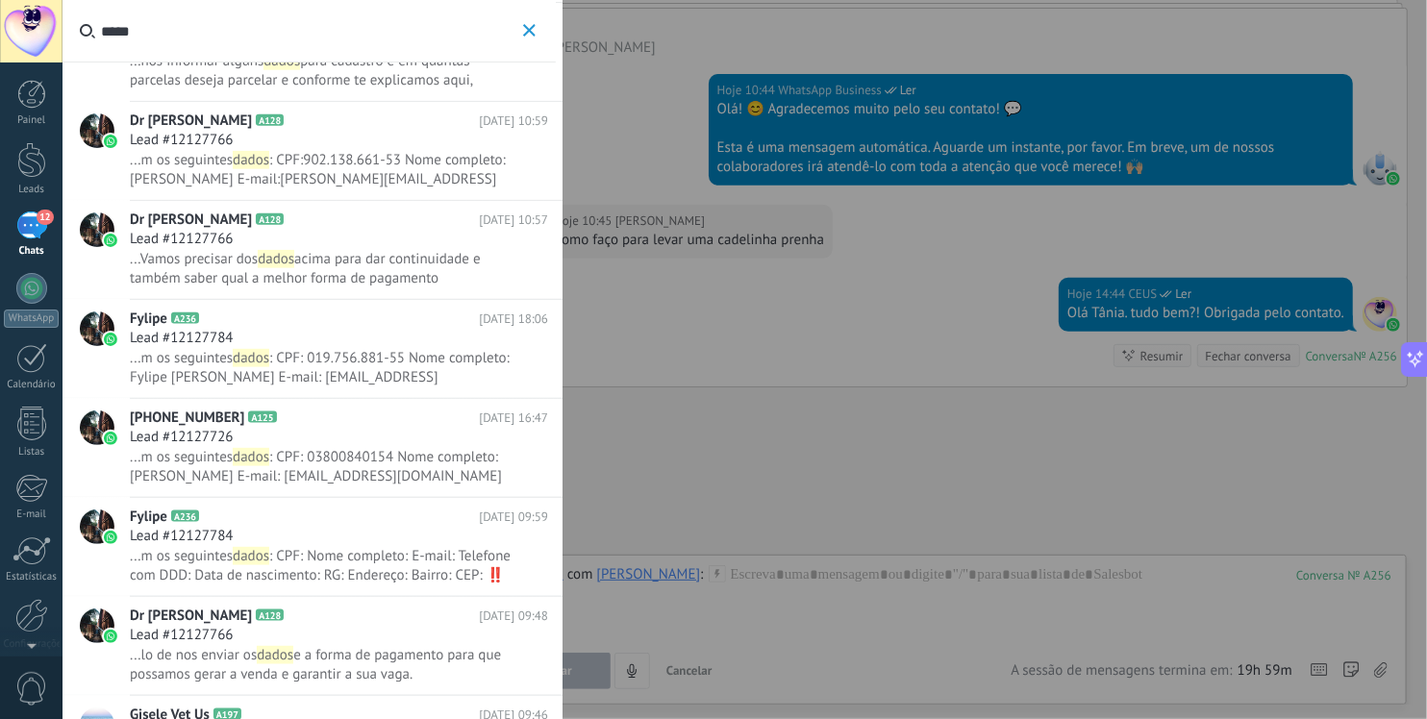
scroll to position [1260, 0]
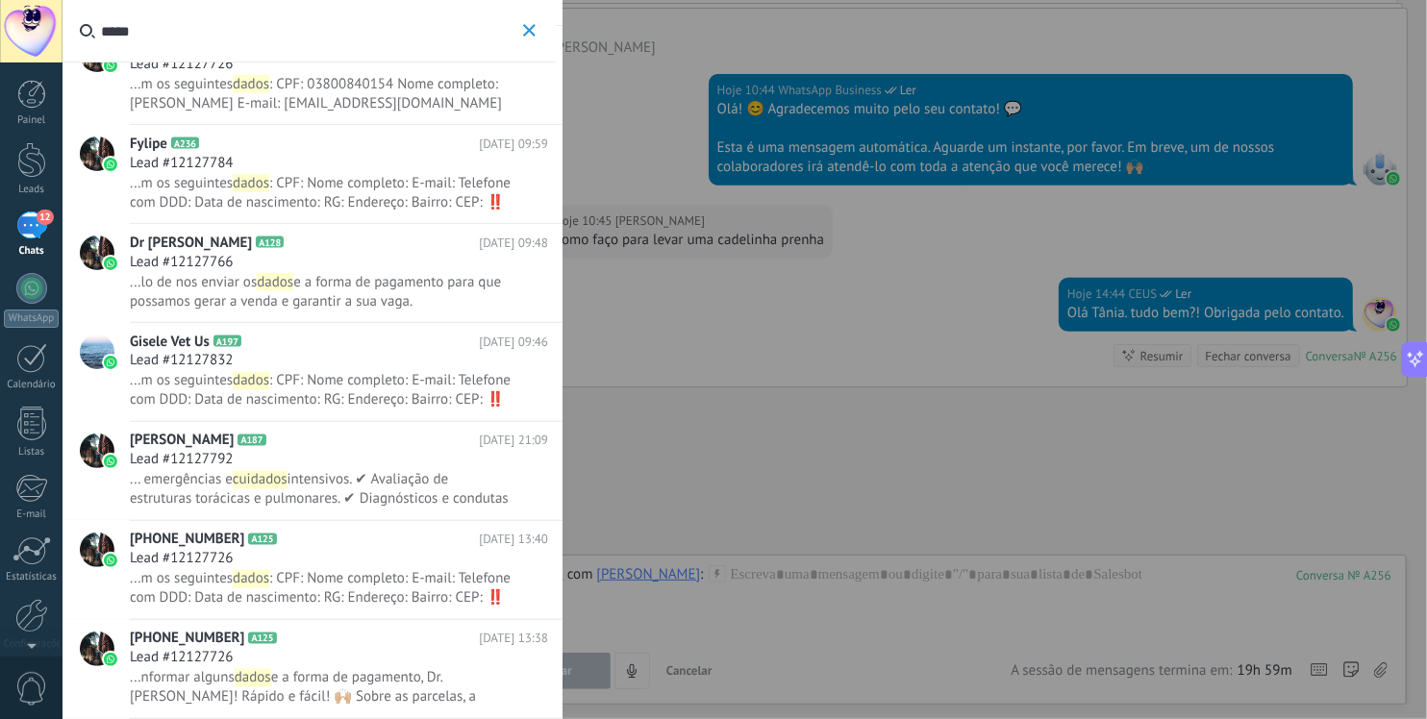
click at [304, 34] on input "*****" at bounding box center [309, 31] width 417 height 62
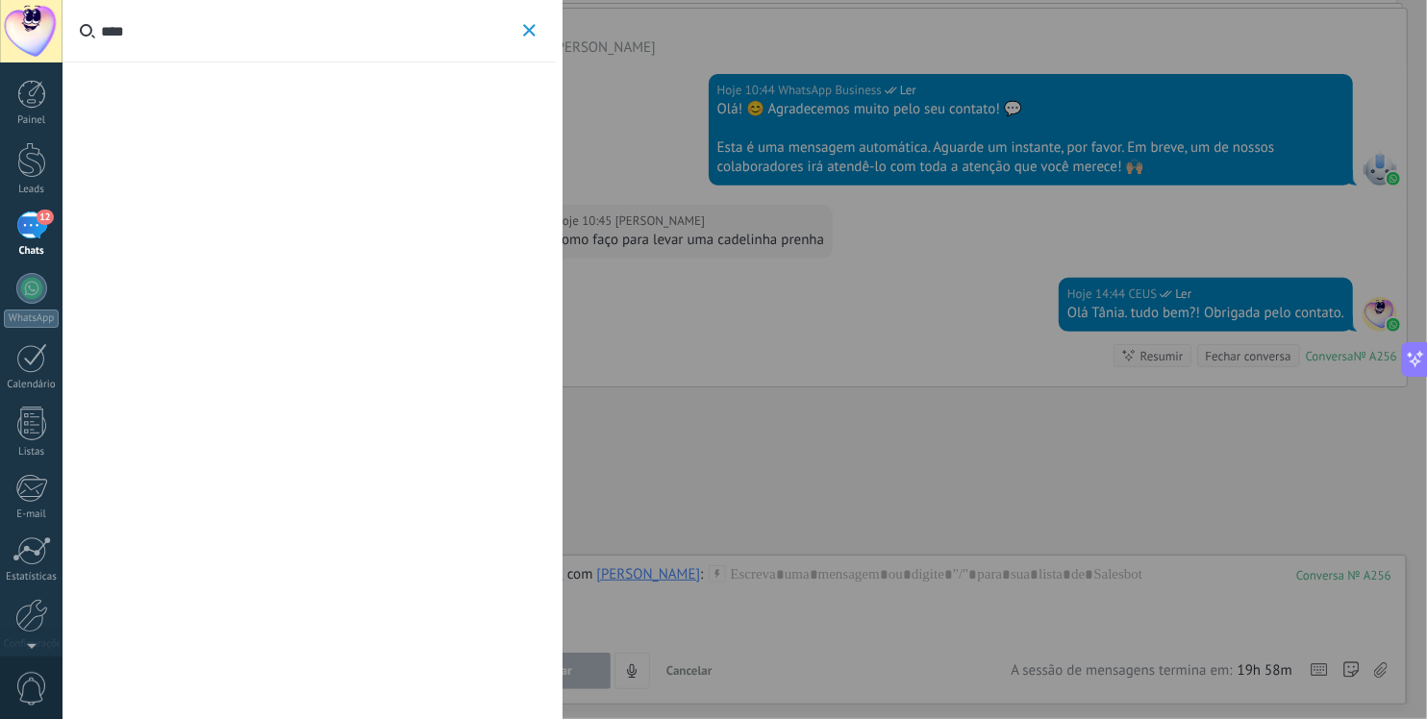
scroll to position [4192, 0]
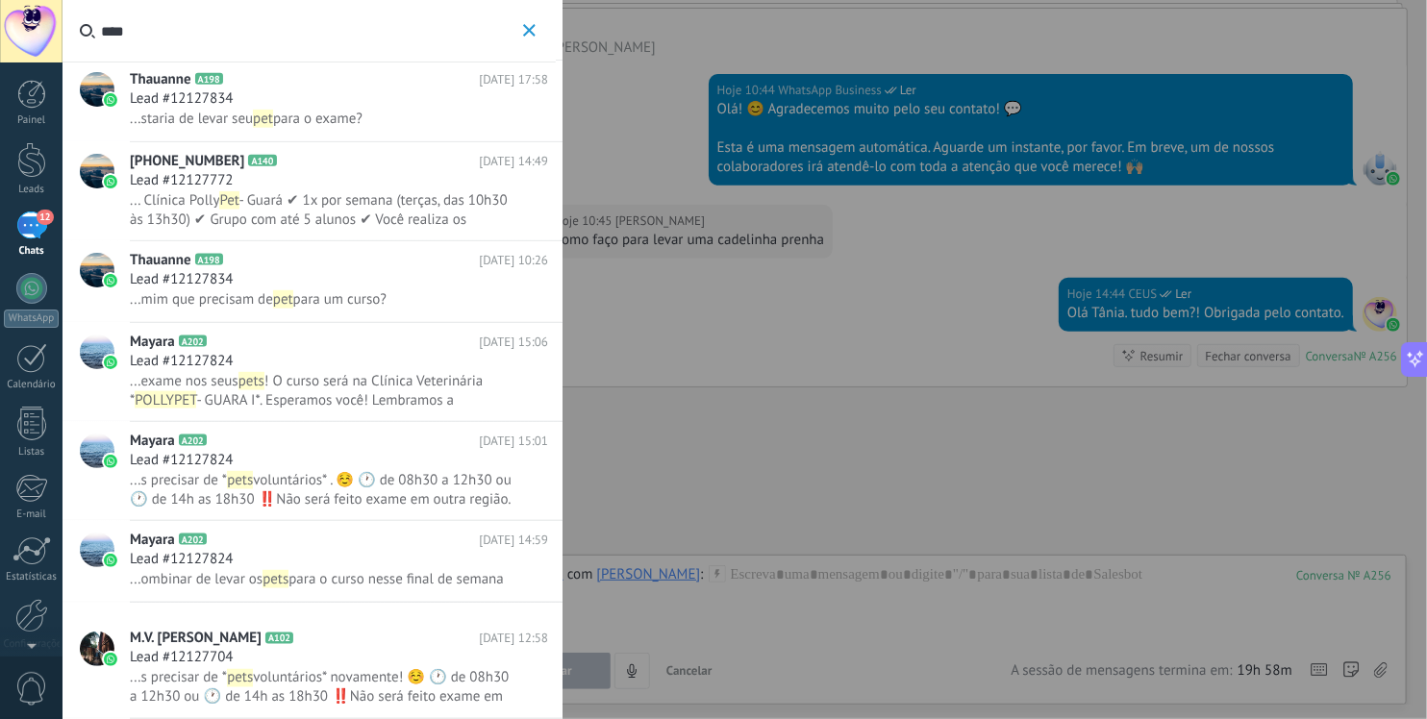
type input "***"
click at [310, 501] on span "voluntários* . ☺️ 🕐 de 08h30 a 12h30 ou 🕐 de 14h as 18h30 ‼️Não será feito exam…" at bounding box center [321, 499] width 382 height 57
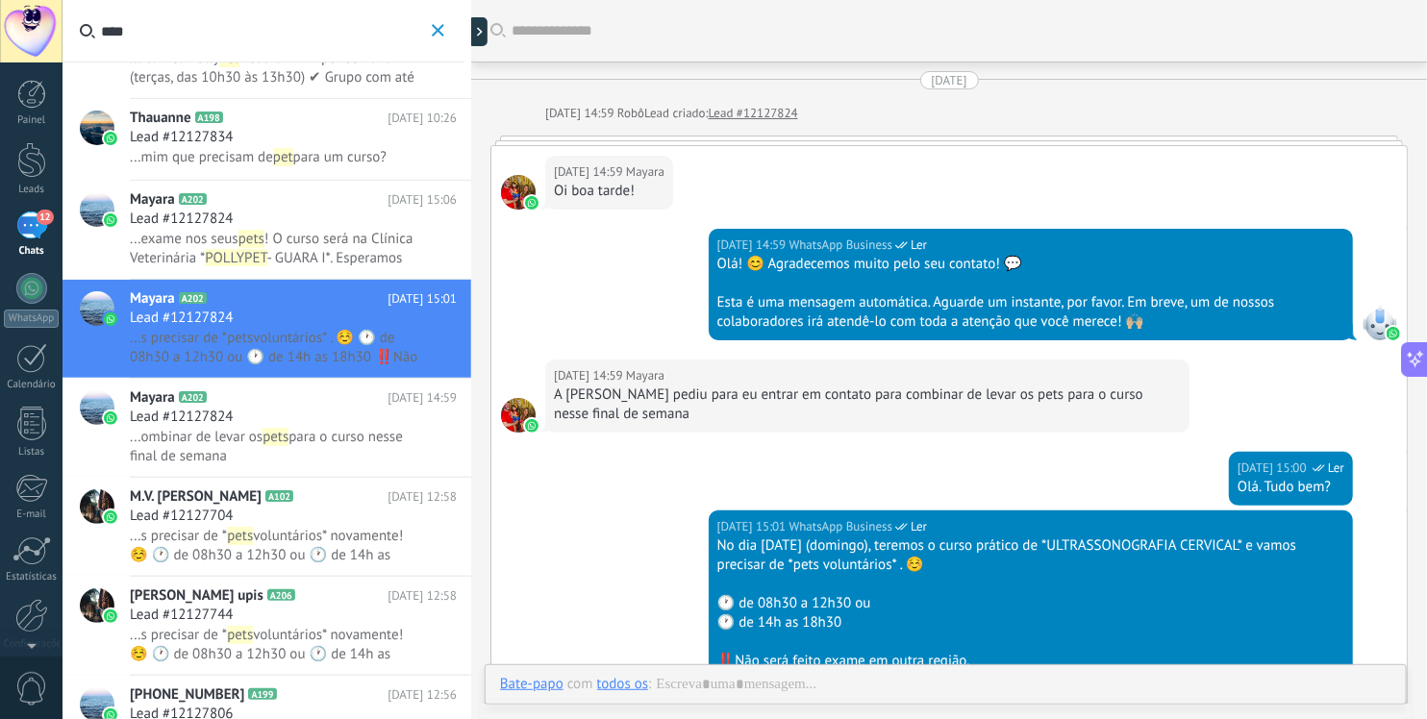
scroll to position [340, 0]
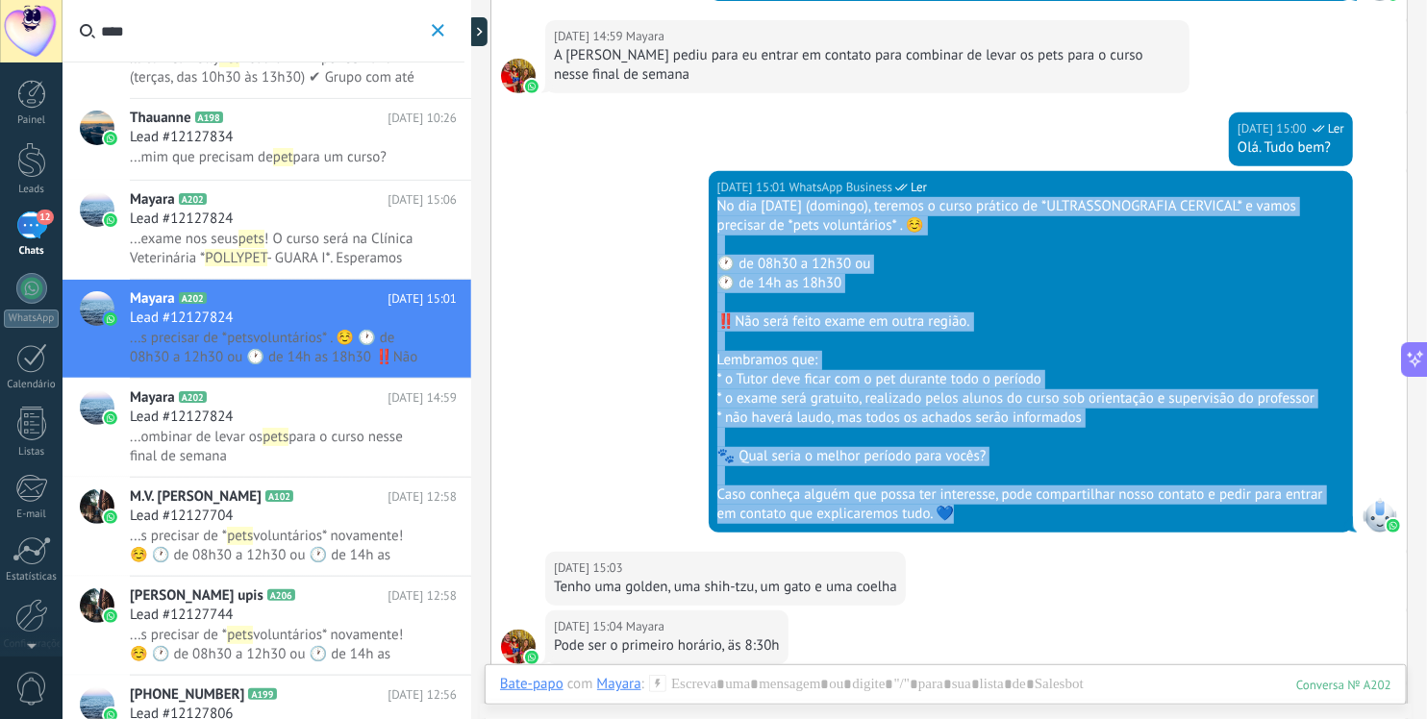
drag, startPoint x: 968, startPoint y: 514, endPoint x: 708, endPoint y: 209, distance: 400.5
click at [709, 209] on div "16/09/2025 15:01 WhatsApp Business Ler No dia 21 de Setembro (domingo), teremos…" at bounding box center [1031, 352] width 644 height 362
copy div "No dia 21 de Setembro (domingo), teremos o curso prático de *ULTRASSONOGRAFIA C…"
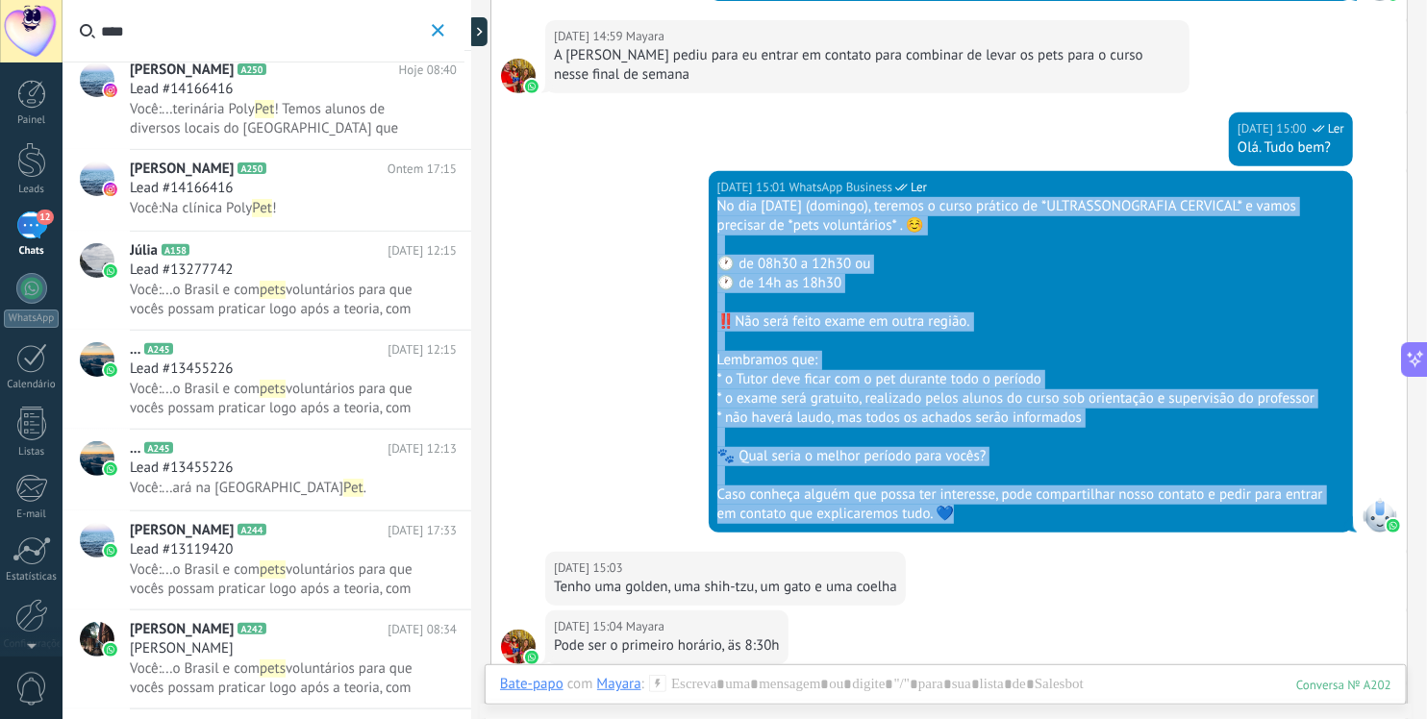
scroll to position [0, 0]
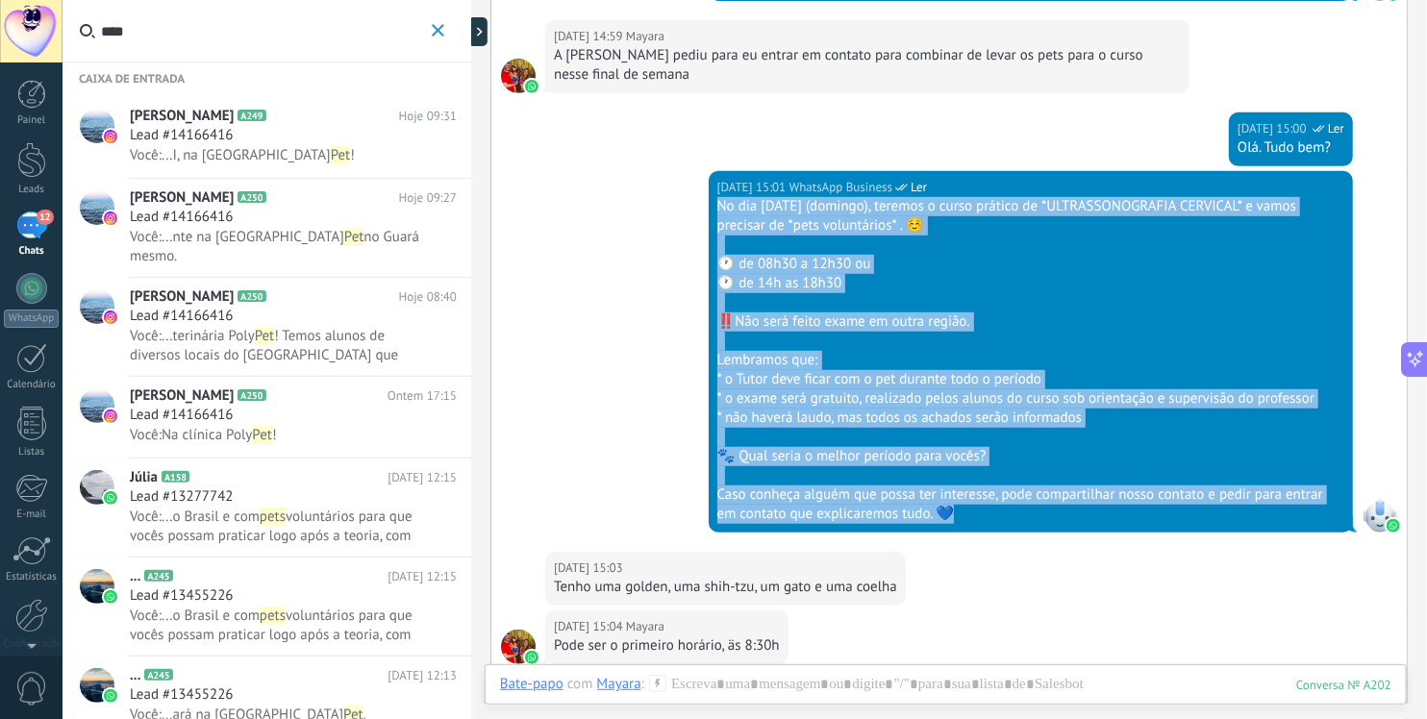
click at [429, 27] on button "***" at bounding box center [438, 31] width 22 height 24
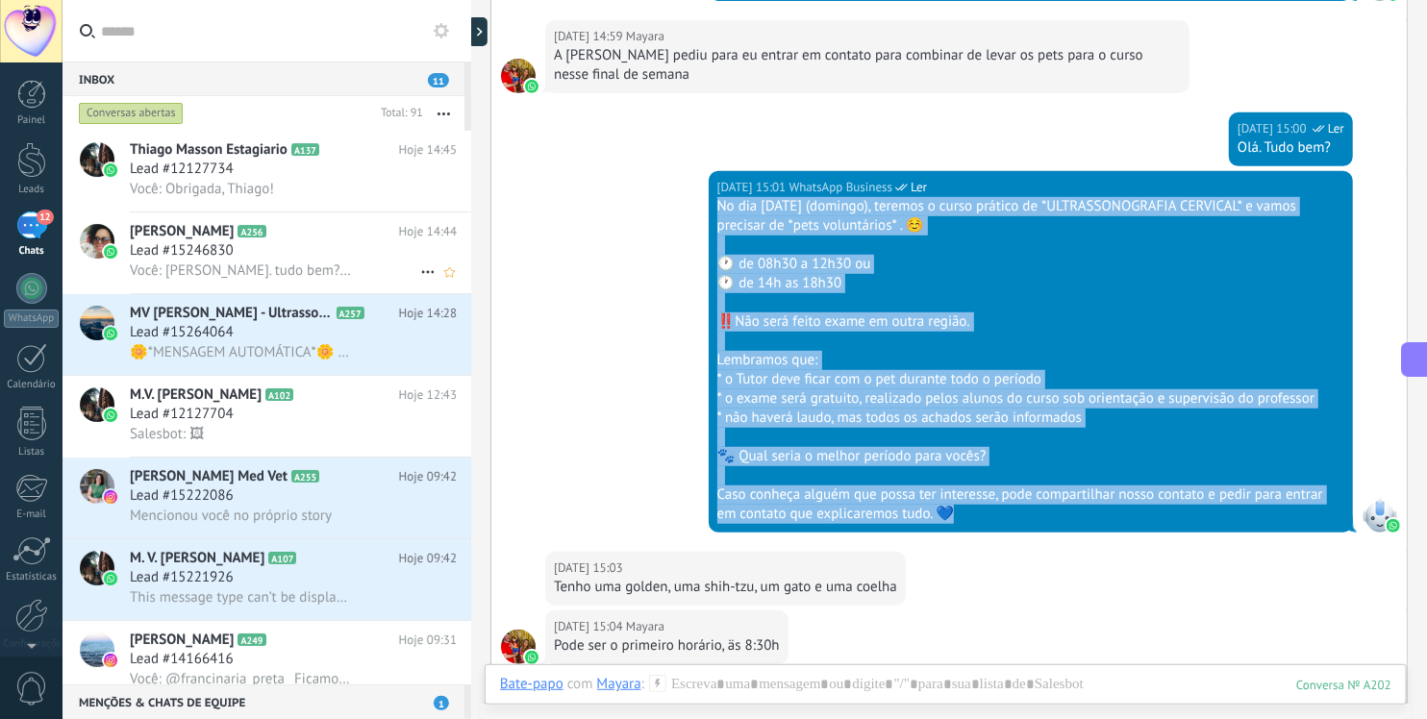
click at [251, 262] on span "Você: Olá Tânia. tudo bem?! Obrigada pelo contato." at bounding box center [240, 271] width 221 height 18
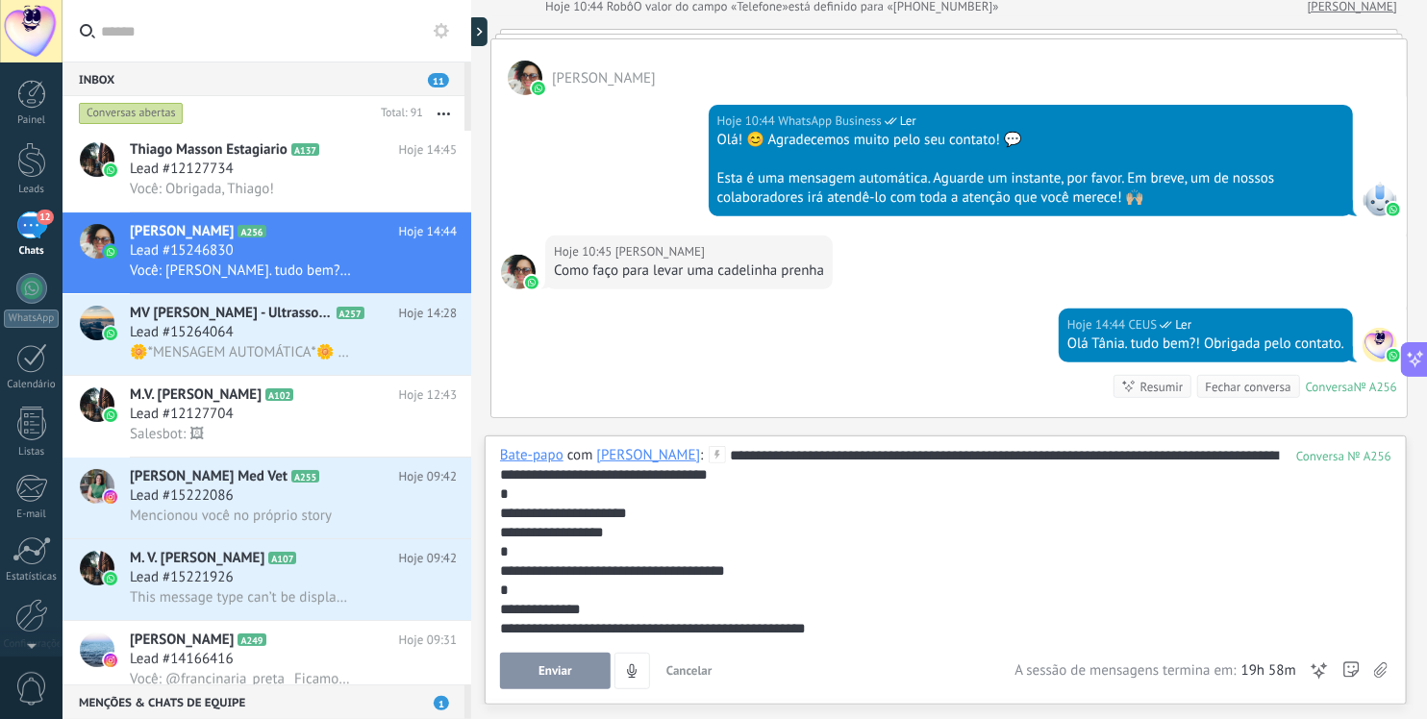
click at [784, 457] on div "**********" at bounding box center [943, 600] width 887 height 308
drag, startPoint x: 868, startPoint y: 455, endPoint x: 806, endPoint y: 454, distance: 61.6
click at [806, 454] on div "**********" at bounding box center [943, 600] width 887 height 308
drag, startPoint x: 560, startPoint y: 473, endPoint x: 480, endPoint y: 480, distance: 80.1
click at [480, 480] on div "**********" at bounding box center [949, 359] width 956 height 719
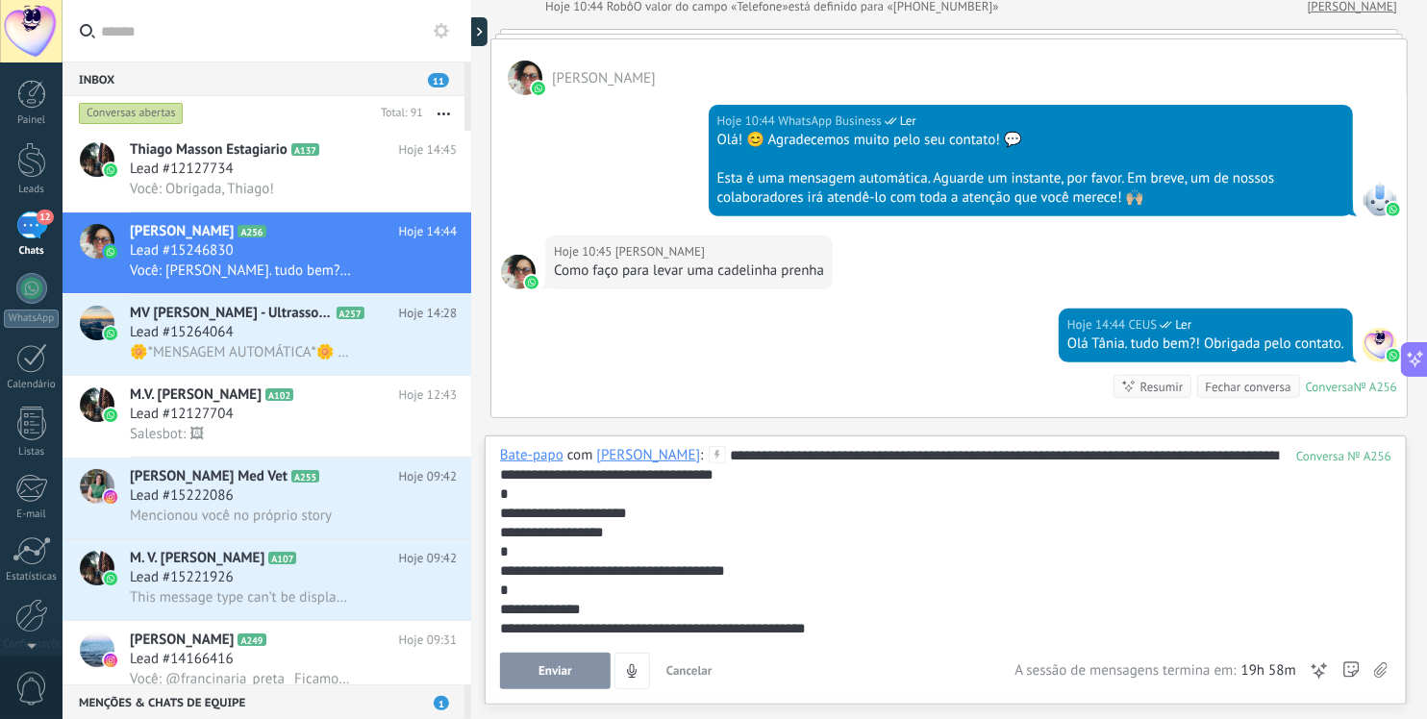
click at [778, 519] on div "**********" at bounding box center [943, 513] width 887 height 19
click at [798, 543] on div at bounding box center [943, 551] width 887 height 19
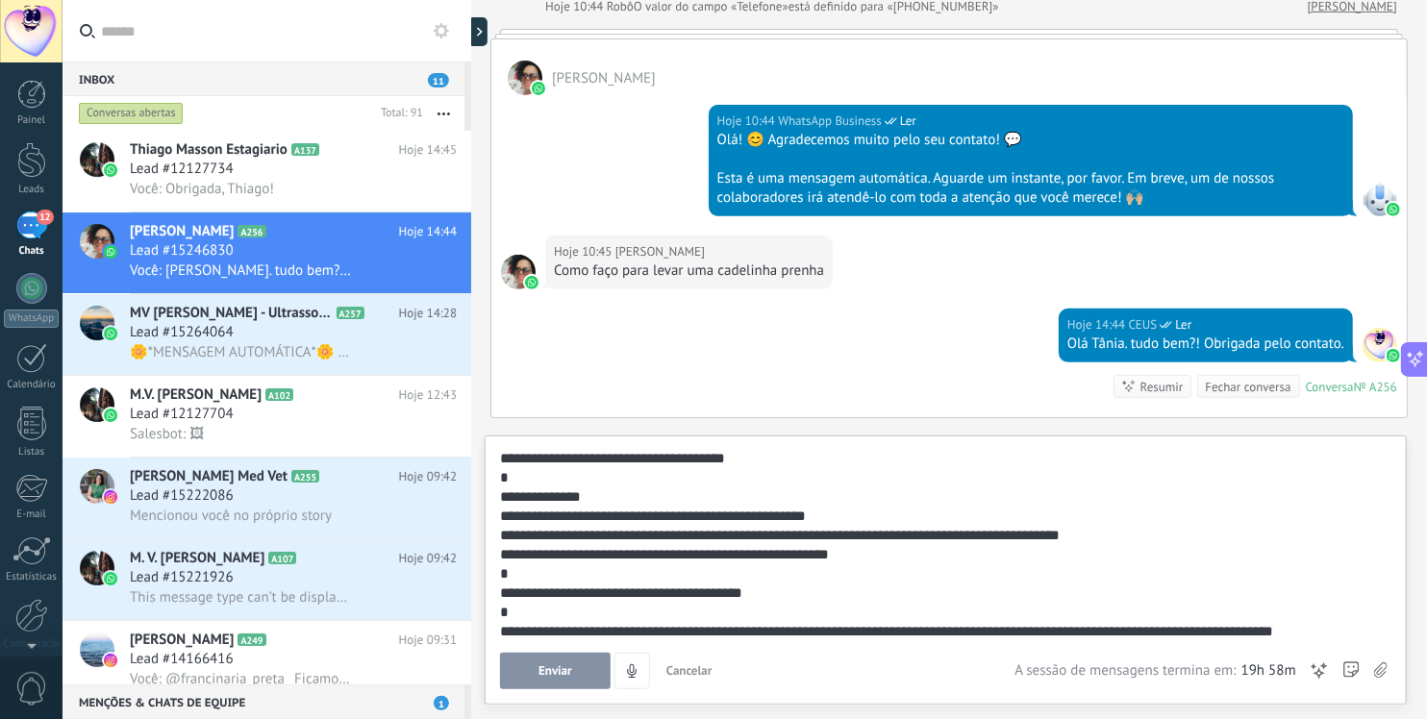
scroll to position [115, 0]
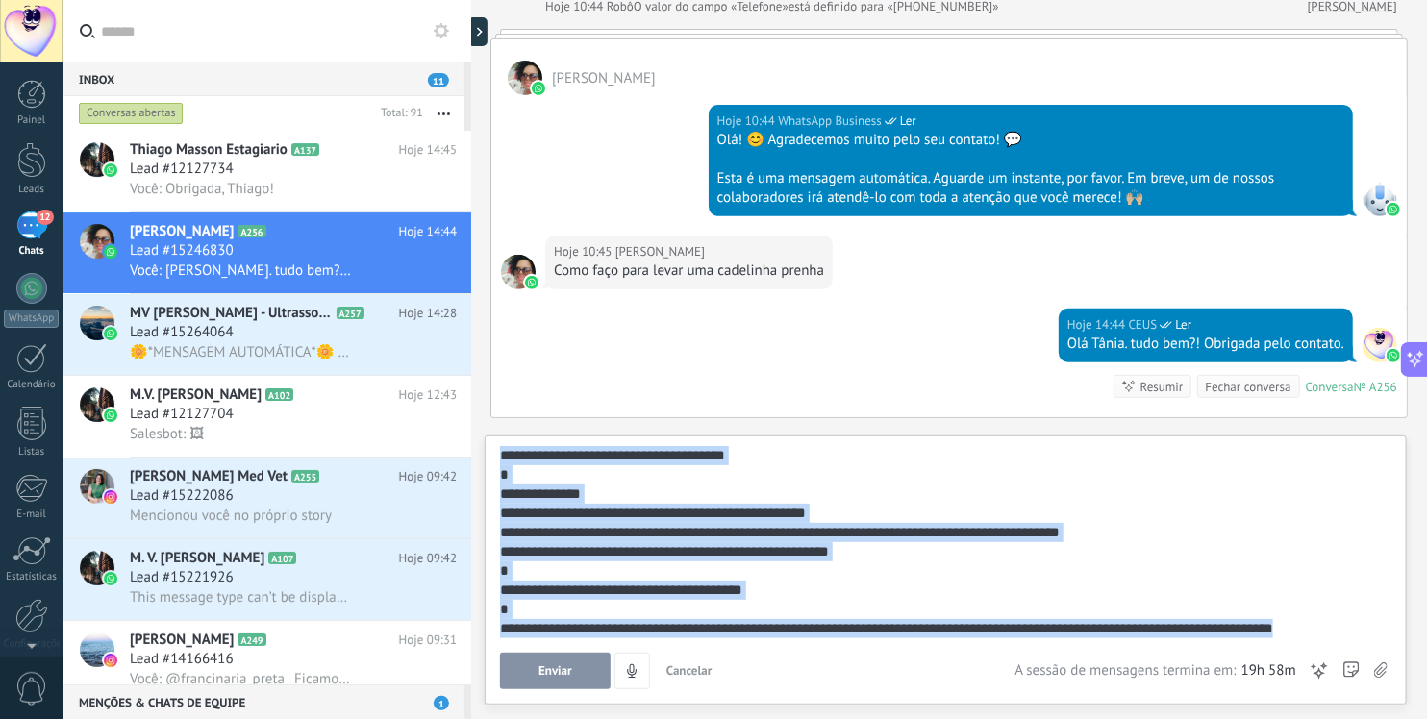
click at [546, 677] on span "Enviar" at bounding box center [556, 671] width 34 height 13
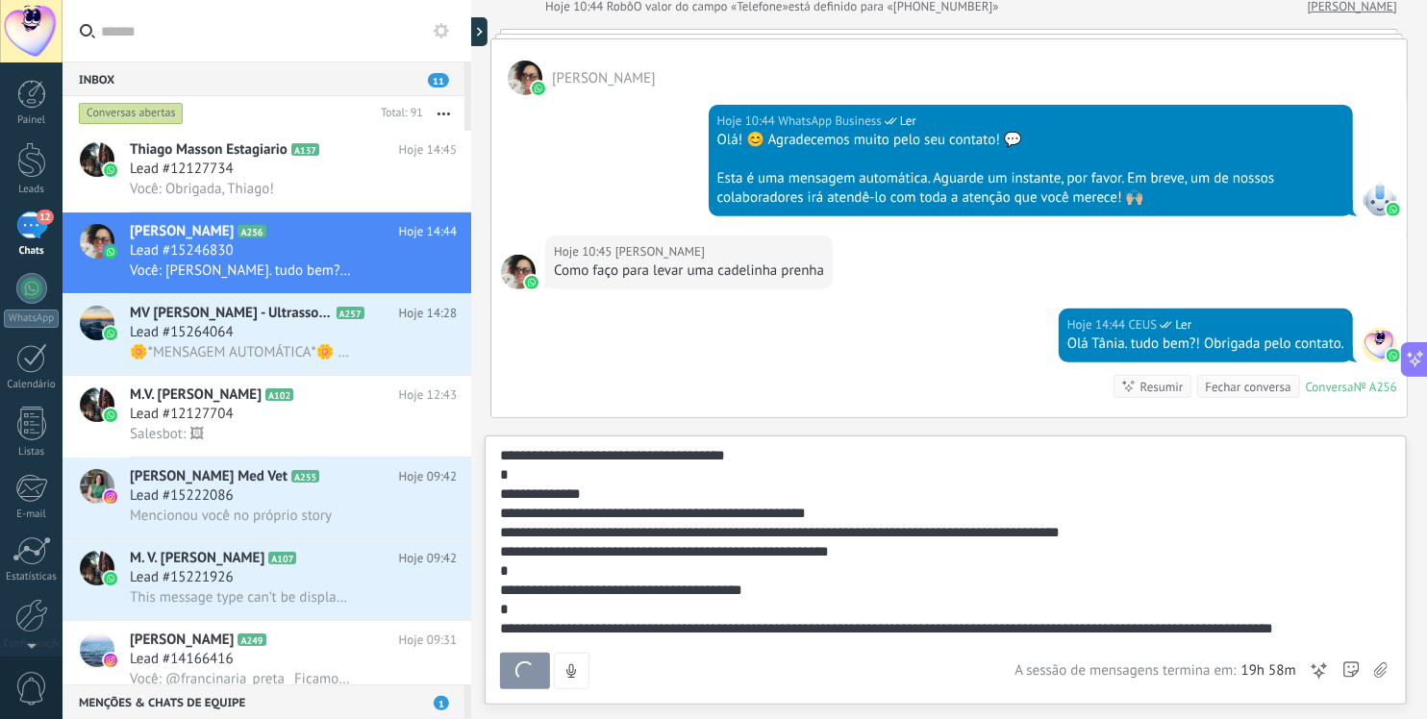
scroll to position [642, 0]
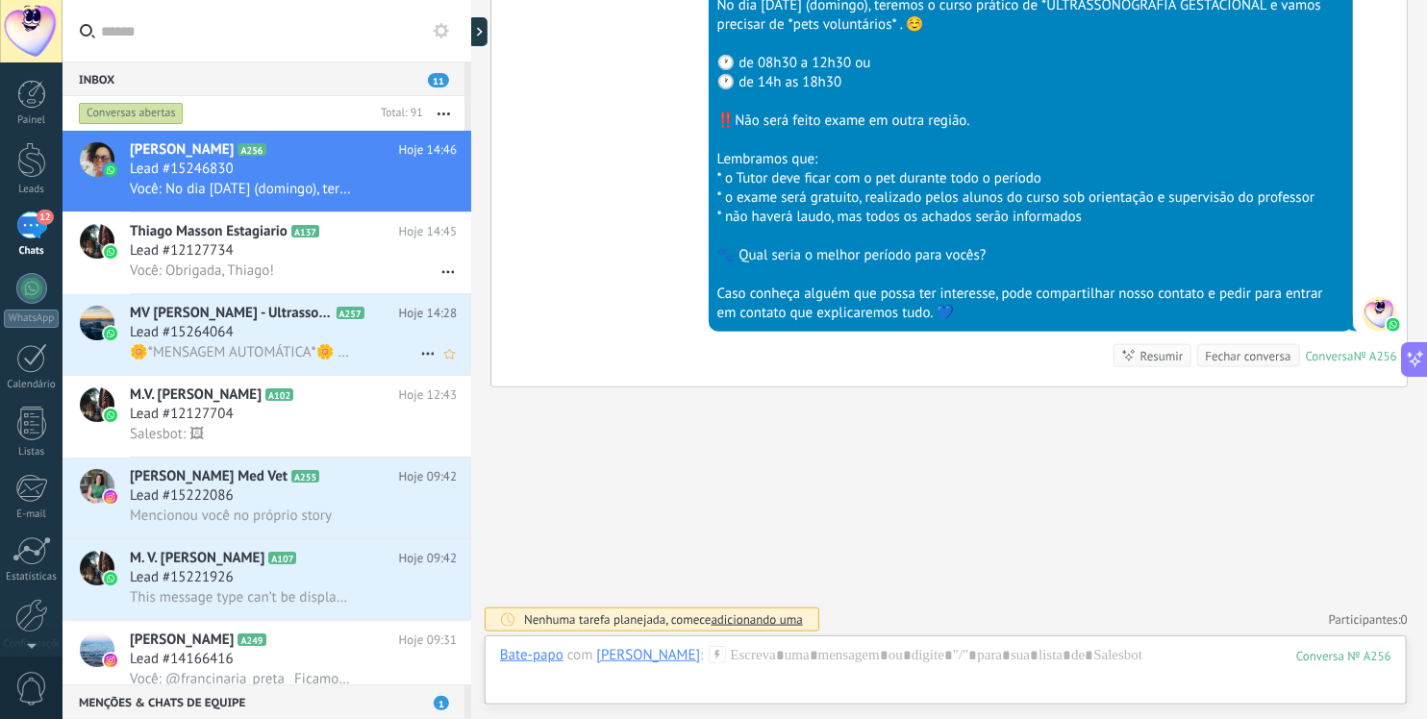
click at [246, 351] on span "🌼*MENSAGEM AUTOMÁTICA*🌼 🔹No momento não estou disponível, mas deixe seu recado …" at bounding box center [240, 352] width 221 height 18
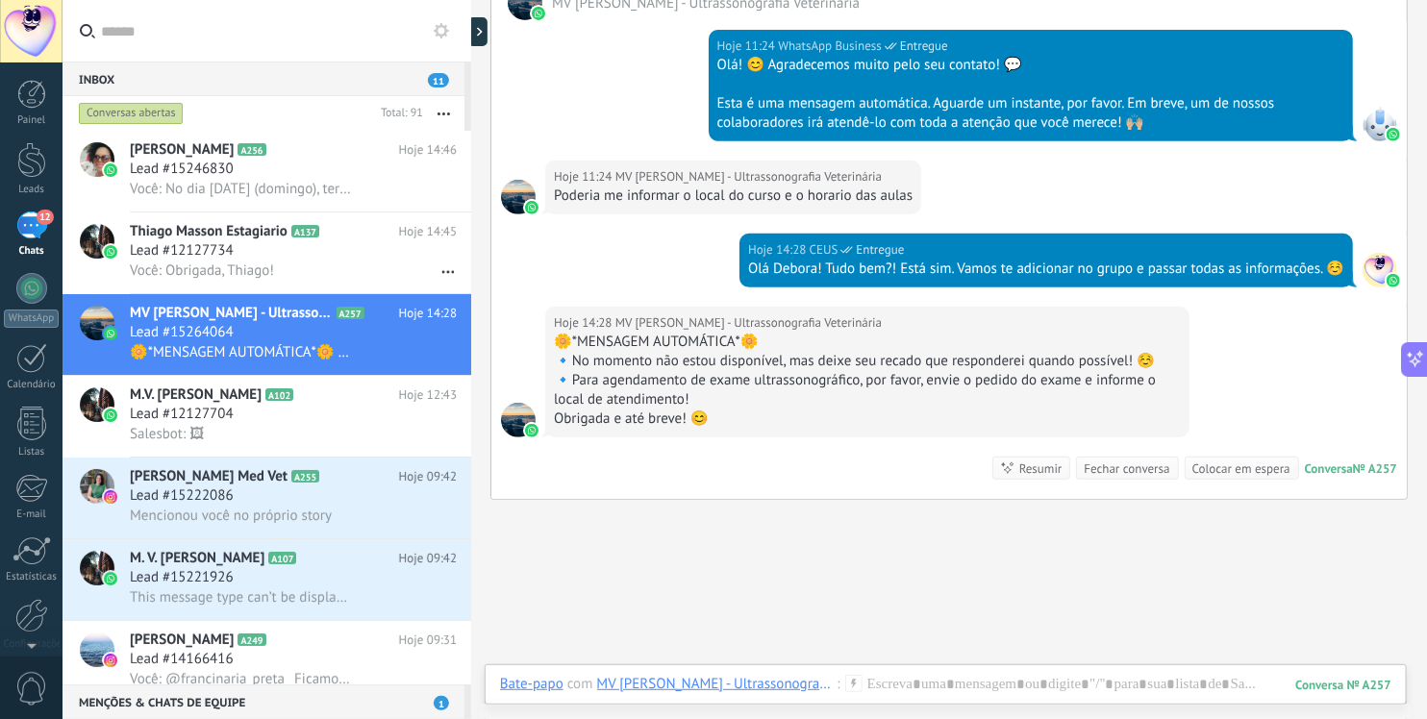
scroll to position [346, 0]
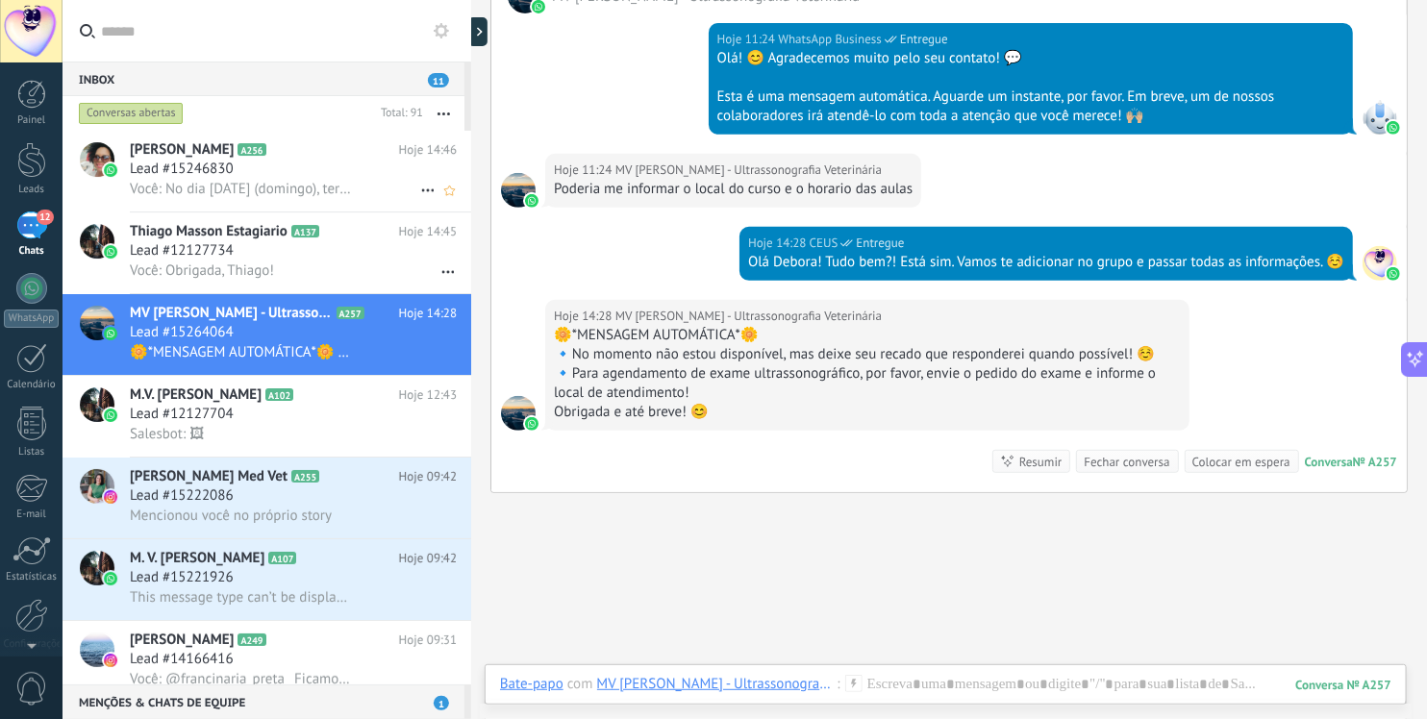
click at [244, 179] on div "Você: No dia 19 de outubro (domingo), teremos o curso prático de *ULTRASSONOGRA…" at bounding box center [293, 189] width 327 height 20
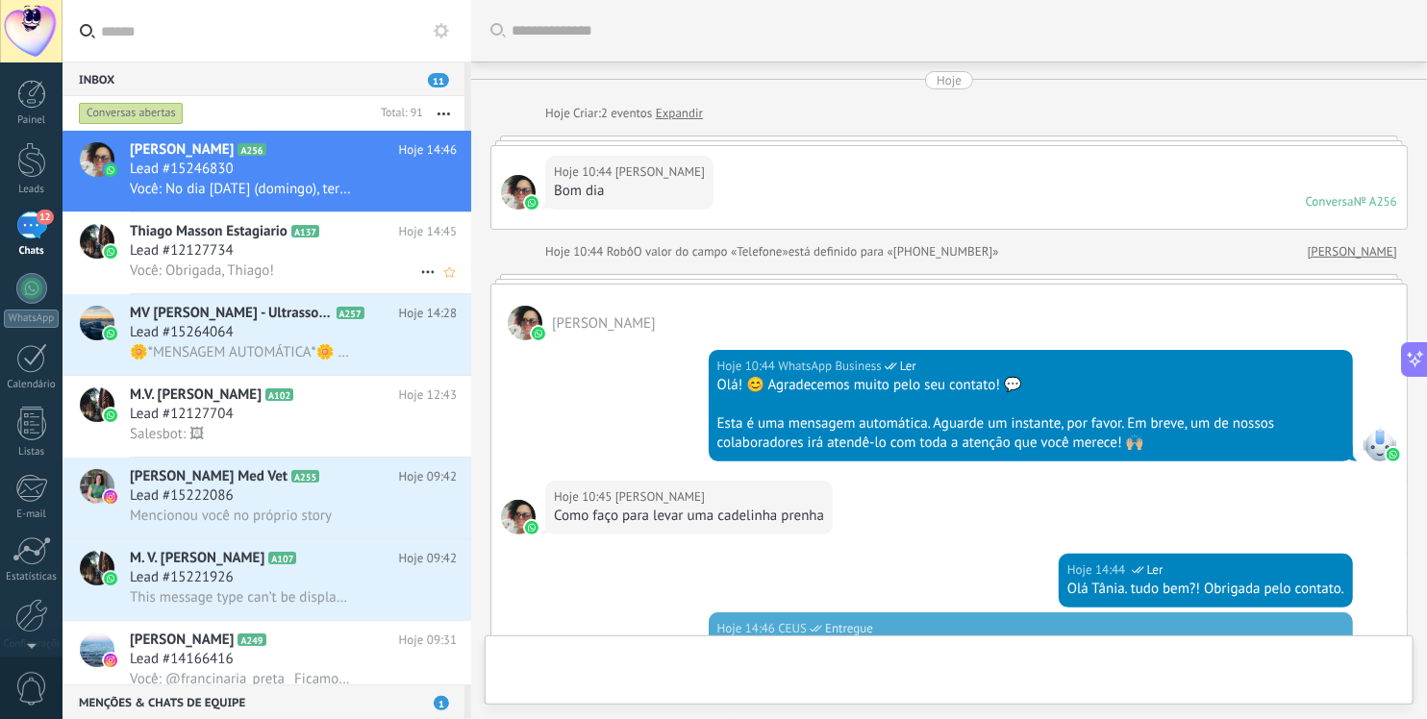
click at [207, 272] on span "Você: Obrigada, Thiago!" at bounding box center [202, 271] width 144 height 18
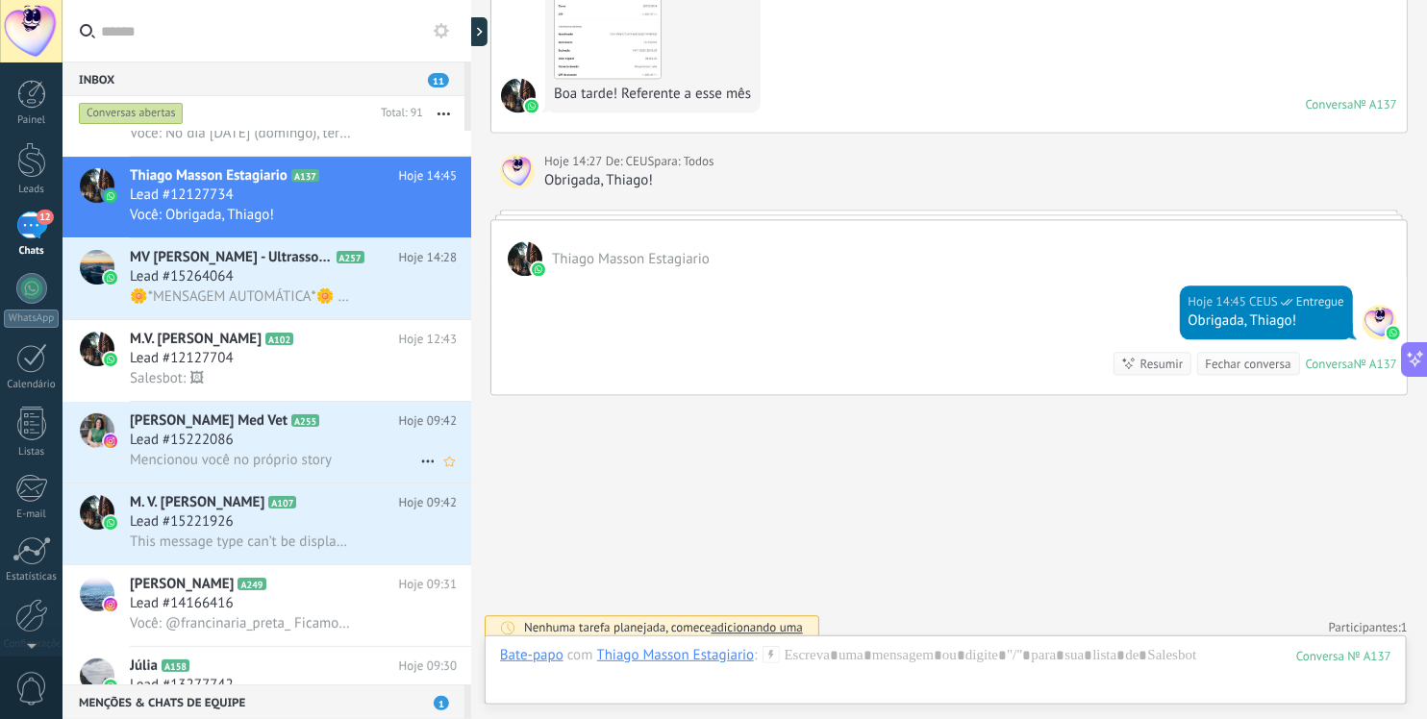
scroll to position [248, 0]
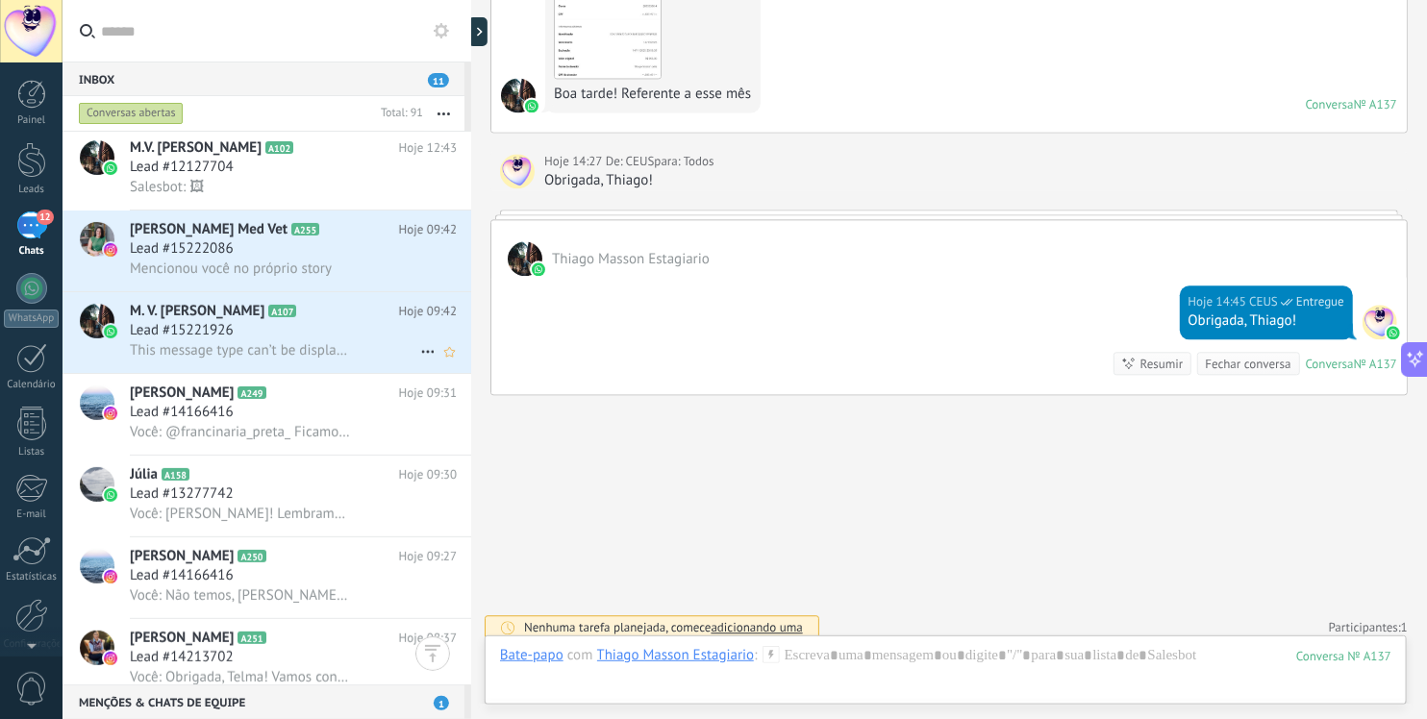
click at [251, 329] on div "Lead #15221926" at bounding box center [293, 330] width 327 height 19
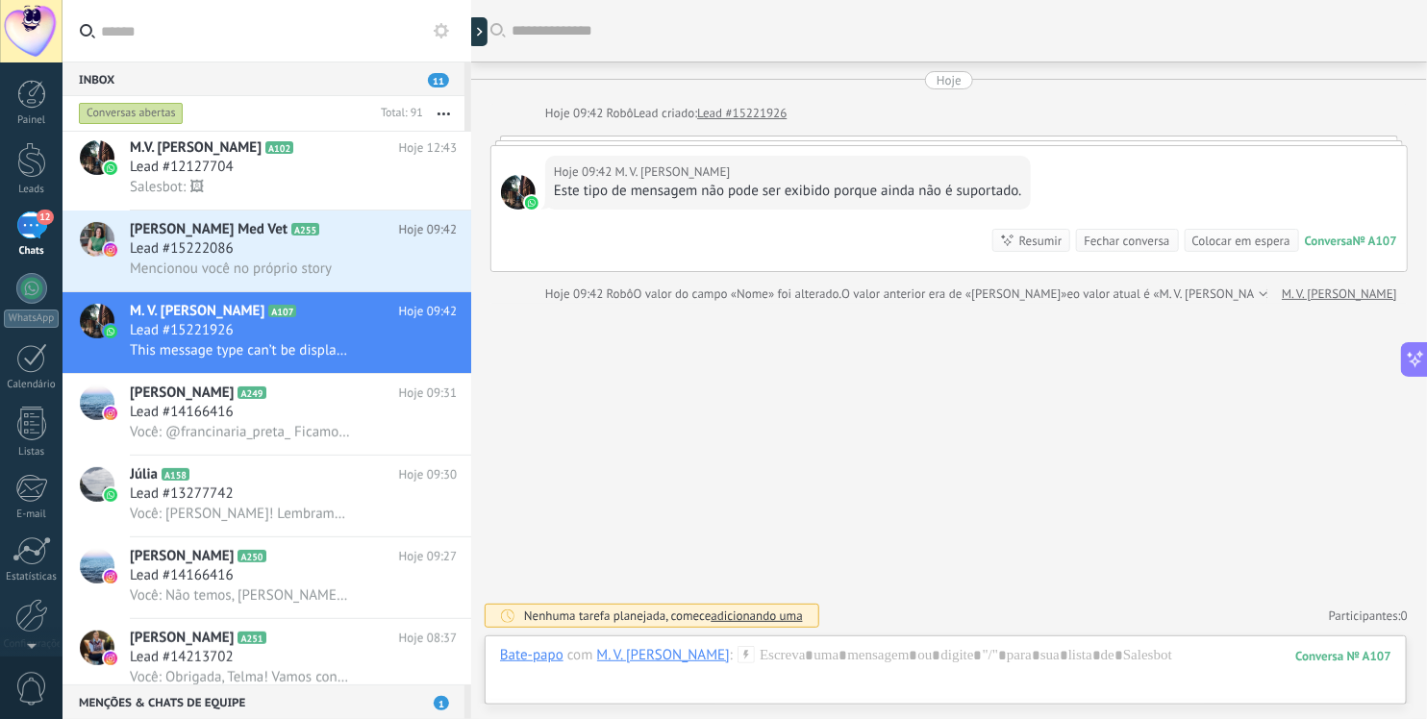
click at [1127, 181] on div "Hoje 09:42 M. V. Marília Nunes Este tipo de mensagem não pode ser exibido porqu…" at bounding box center [949, 208] width 916 height 125
click at [799, 193] on div "Este tipo de mensagem não pode ser exibido porque ainda não é suportado." at bounding box center [788, 191] width 468 height 19
click at [275, 424] on span "Você: @francinaria_preta_ Ficamos em Brasília, Fran! Nossos cursos acontecem no…" at bounding box center [240, 432] width 221 height 18
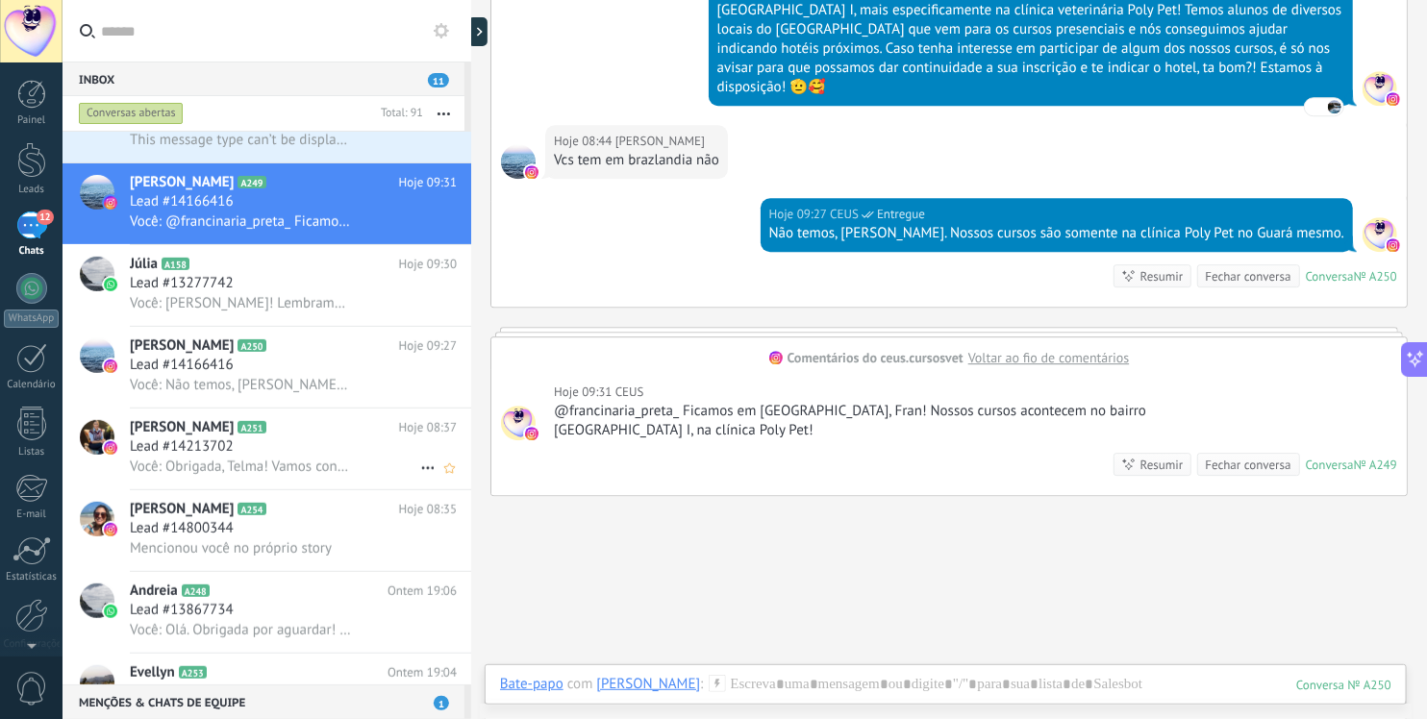
scroll to position [566, 0]
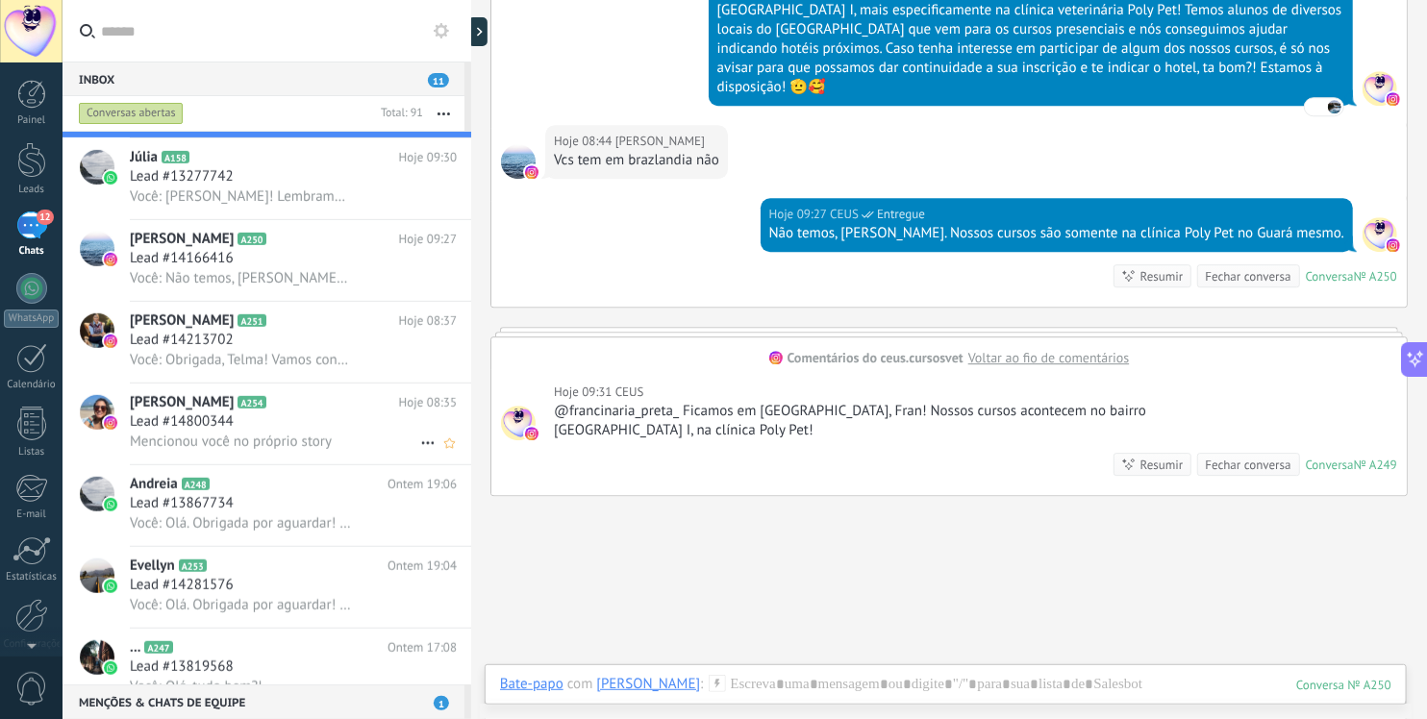
click at [266, 433] on span "Mencionou você no próprio story" at bounding box center [231, 442] width 202 height 18
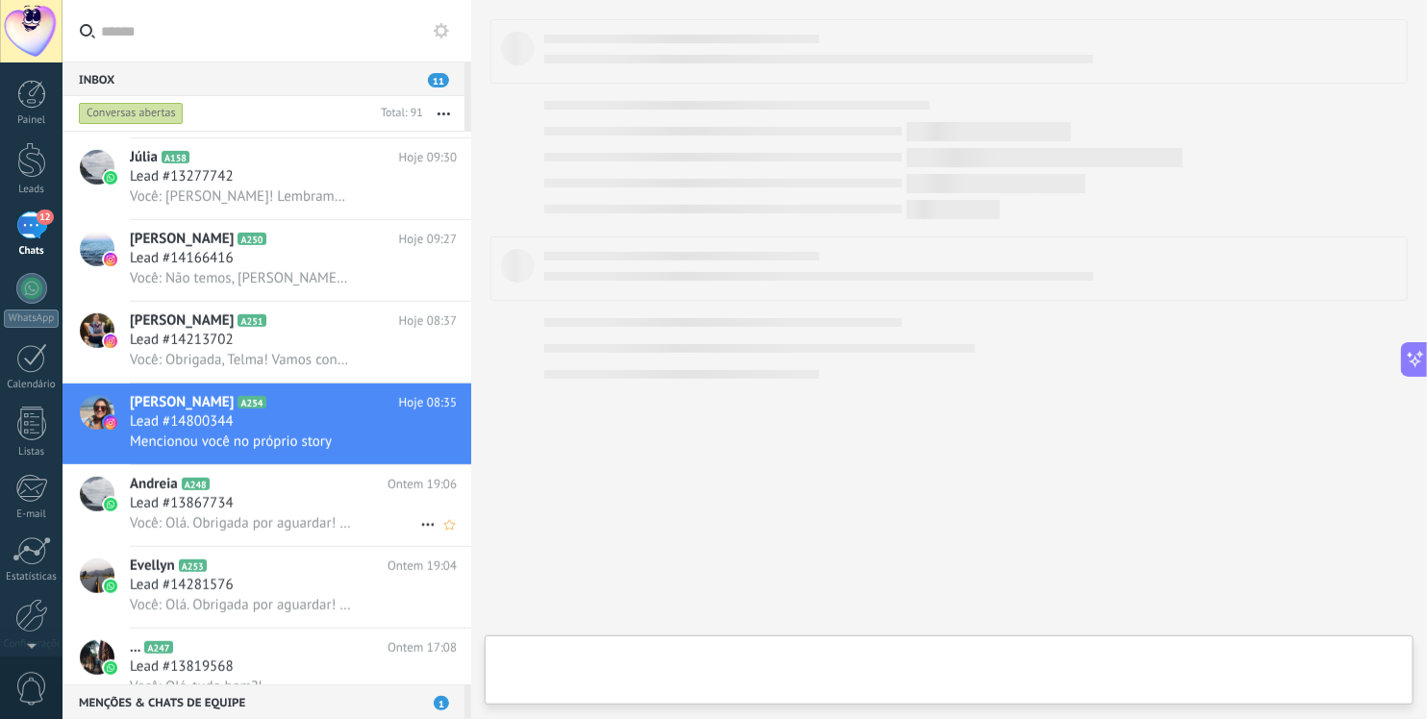
click at [268, 494] on div "Lead #13867734" at bounding box center [293, 503] width 327 height 19
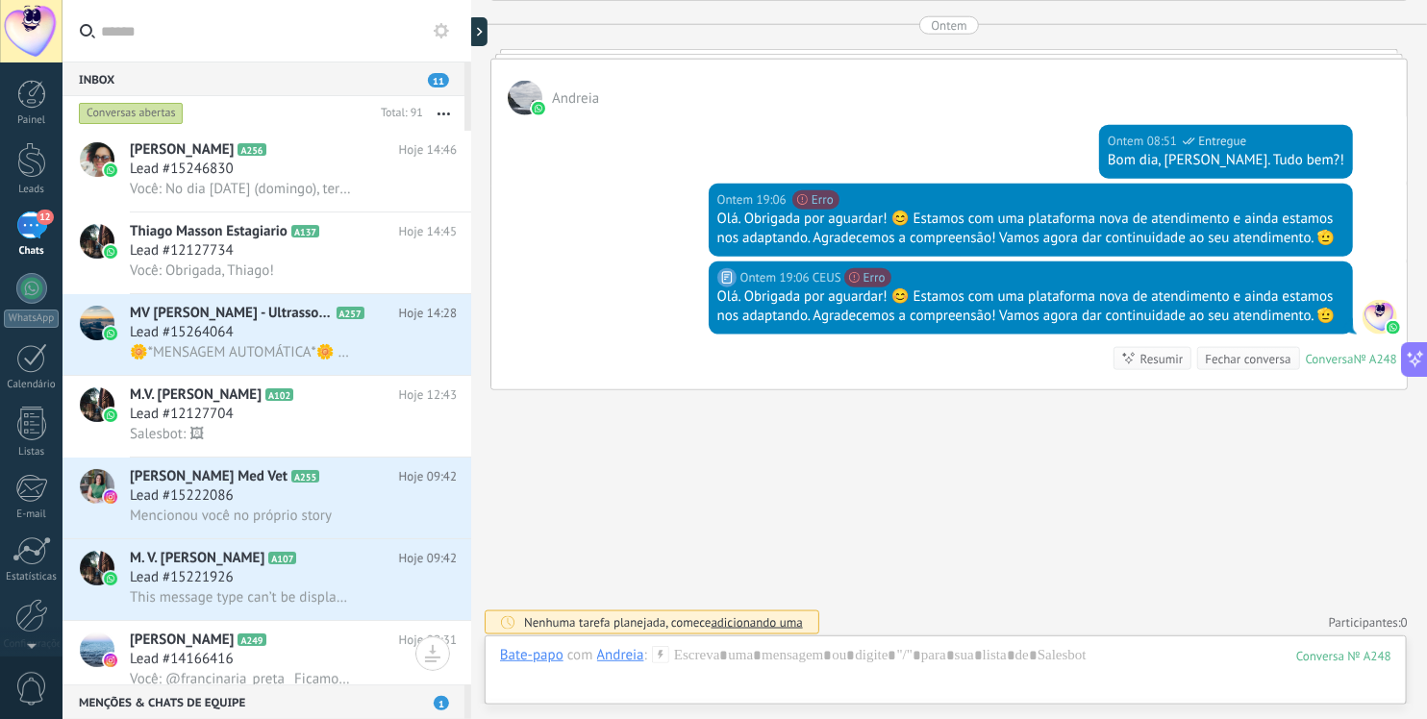
click at [448, 77] on span "11" at bounding box center [438, 80] width 21 height 14
click at [33, 415] on div at bounding box center [31, 424] width 29 height 34
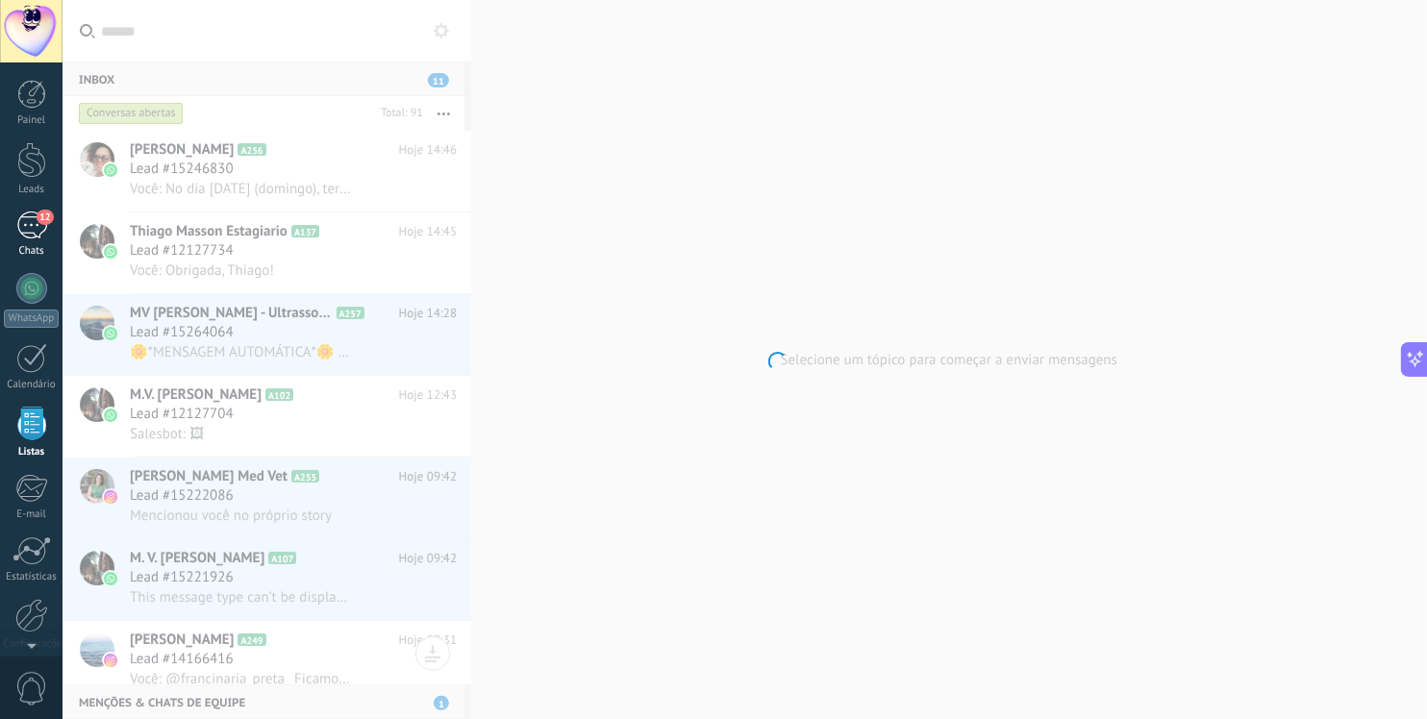
click at [33, 239] on link "12 Chats" at bounding box center [31, 235] width 63 height 46
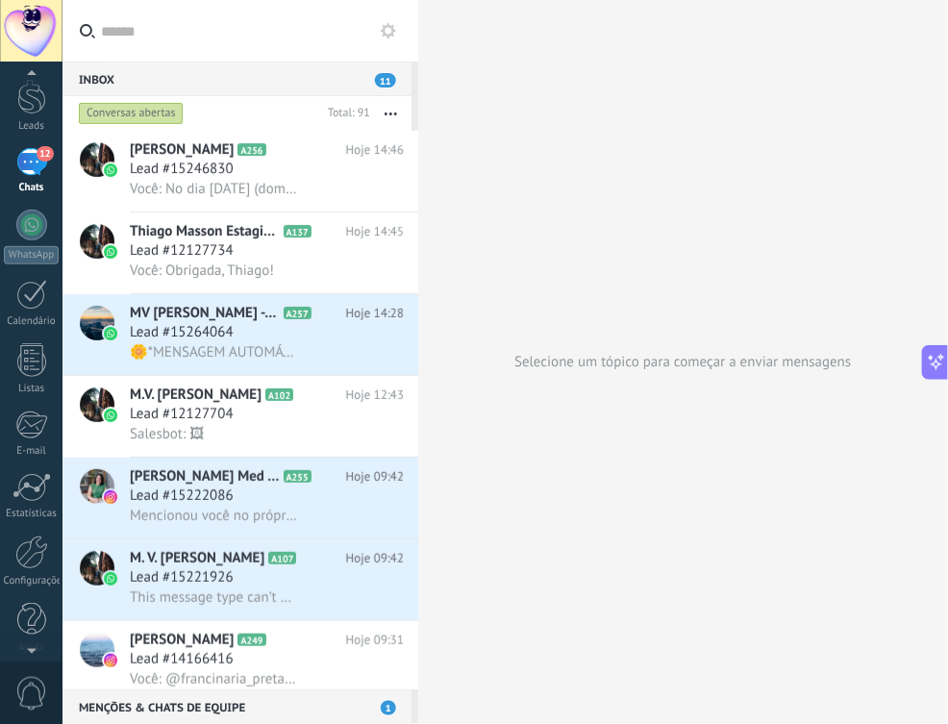
scroll to position [75, 0]
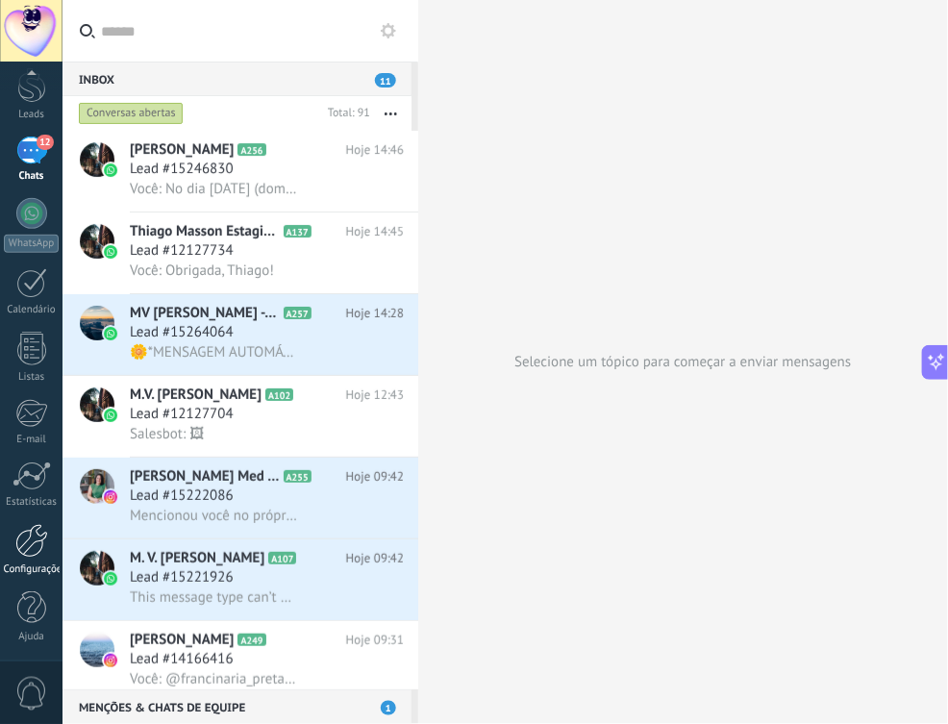
click at [26, 540] on div at bounding box center [31, 541] width 33 height 34
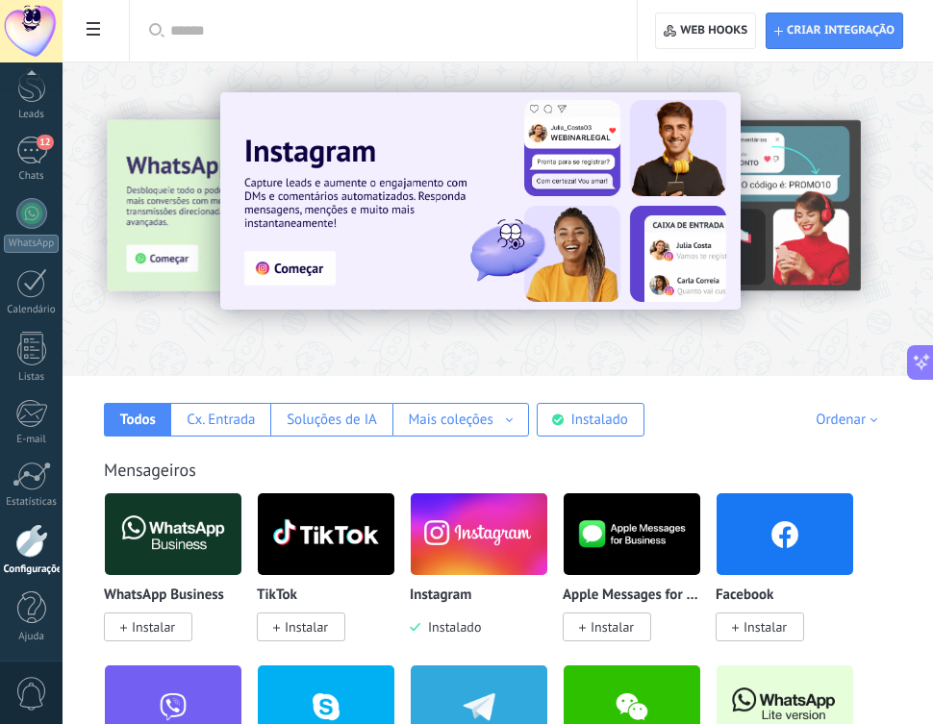
click at [187, 528] on img at bounding box center [173, 534] width 137 height 93
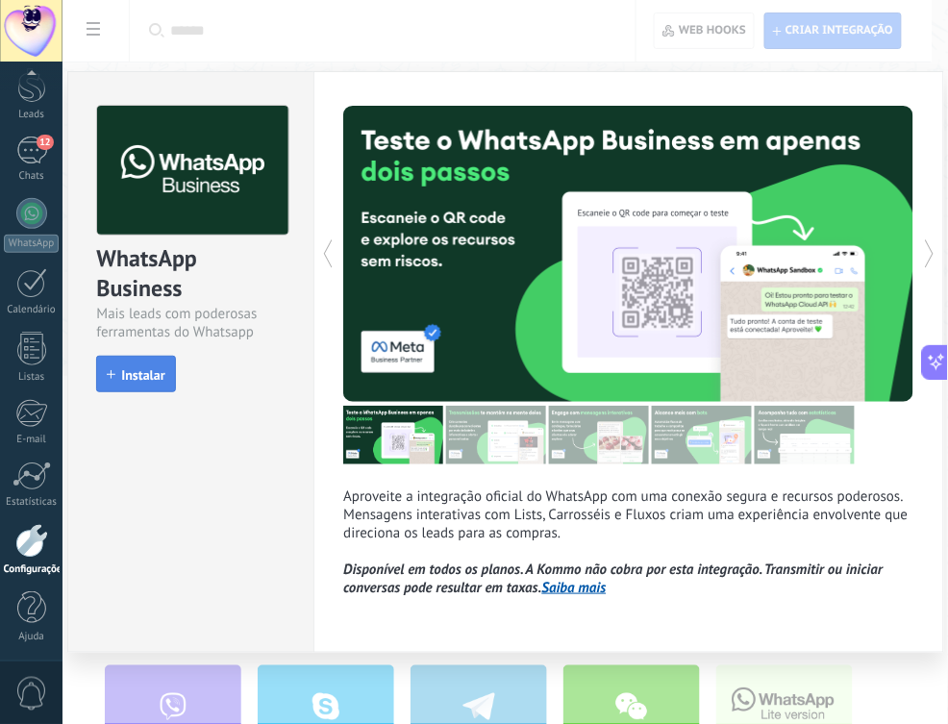
click at [127, 368] on span "Instalar" at bounding box center [142, 374] width 43 height 13
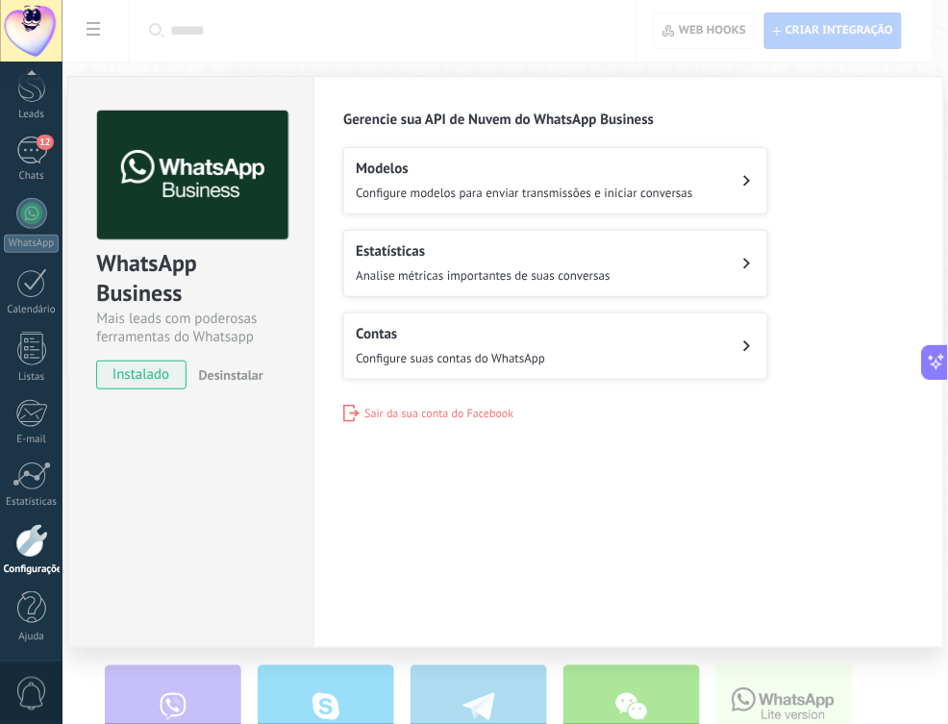
click at [458, 407] on span "Sair da sua conta do Facebook" at bounding box center [439, 414] width 149 height 14
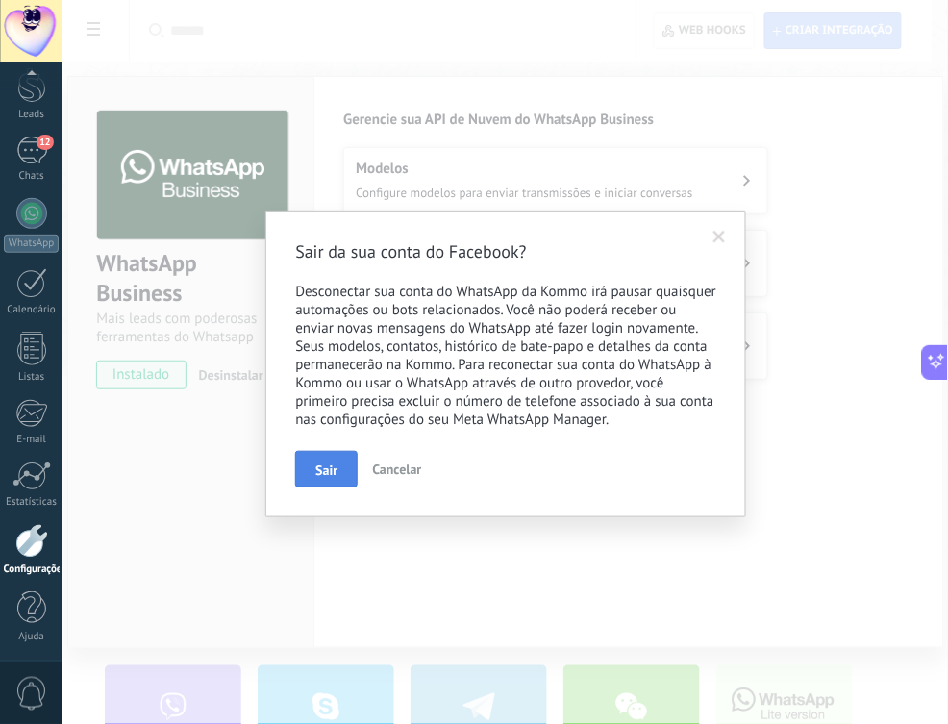
click at [325, 476] on span "Sair" at bounding box center [326, 470] width 22 height 13
